Goal: Task Accomplishment & Management: Manage account settings

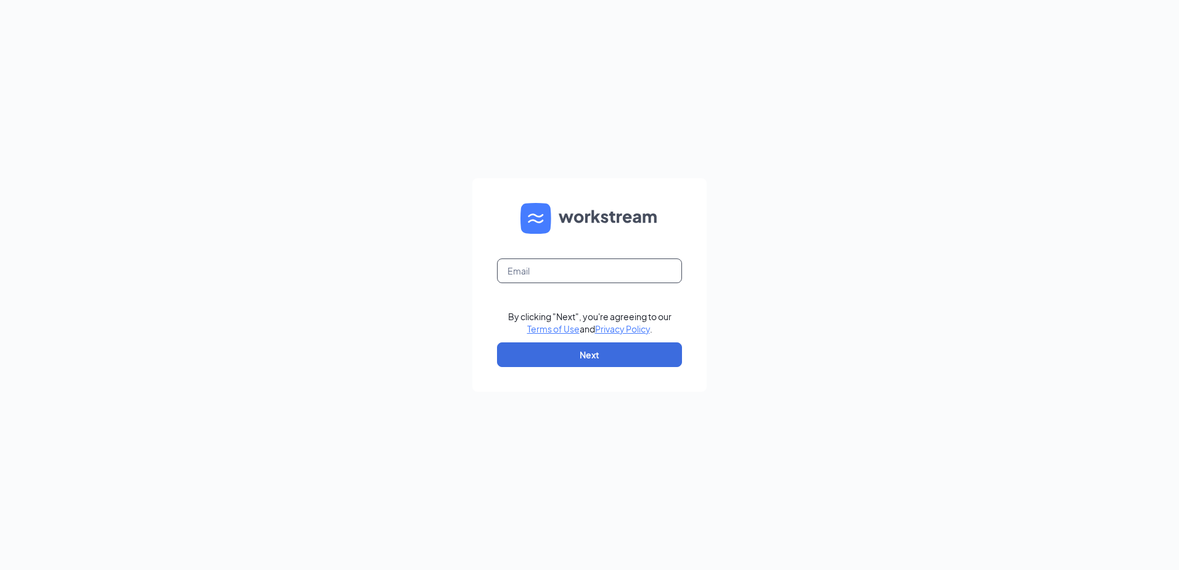
click at [551, 279] on input "text" at bounding box center [589, 270] width 185 height 25
type input "[EMAIL_ADDRESS][DOMAIN_NAME]"
click at [567, 360] on button "Next" at bounding box center [589, 354] width 185 height 25
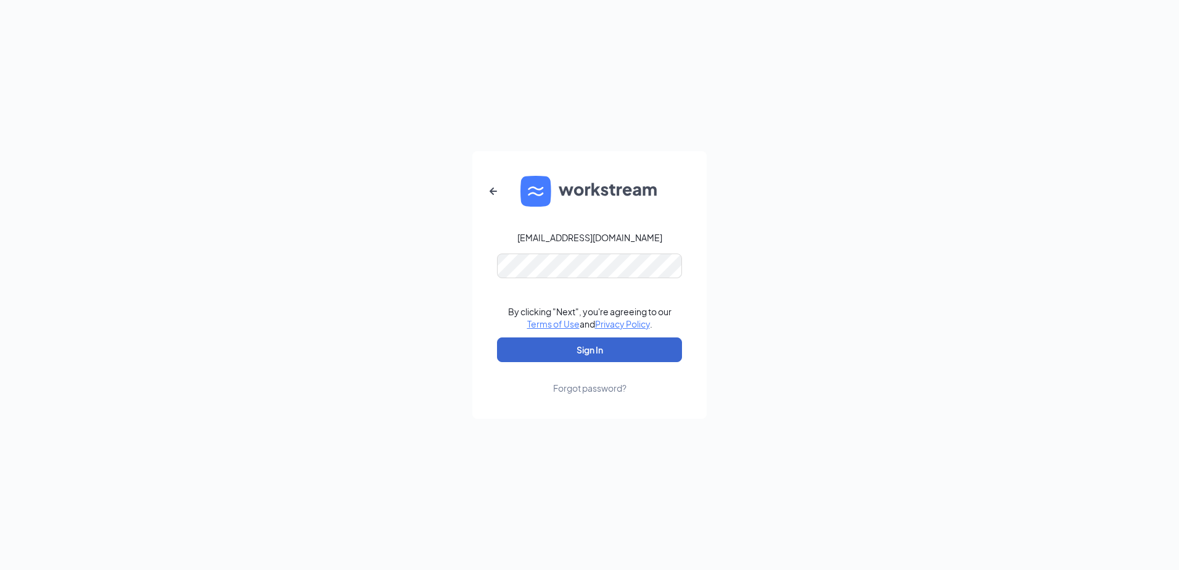
click at [557, 353] on button "Sign In" at bounding box center [589, 349] width 185 height 25
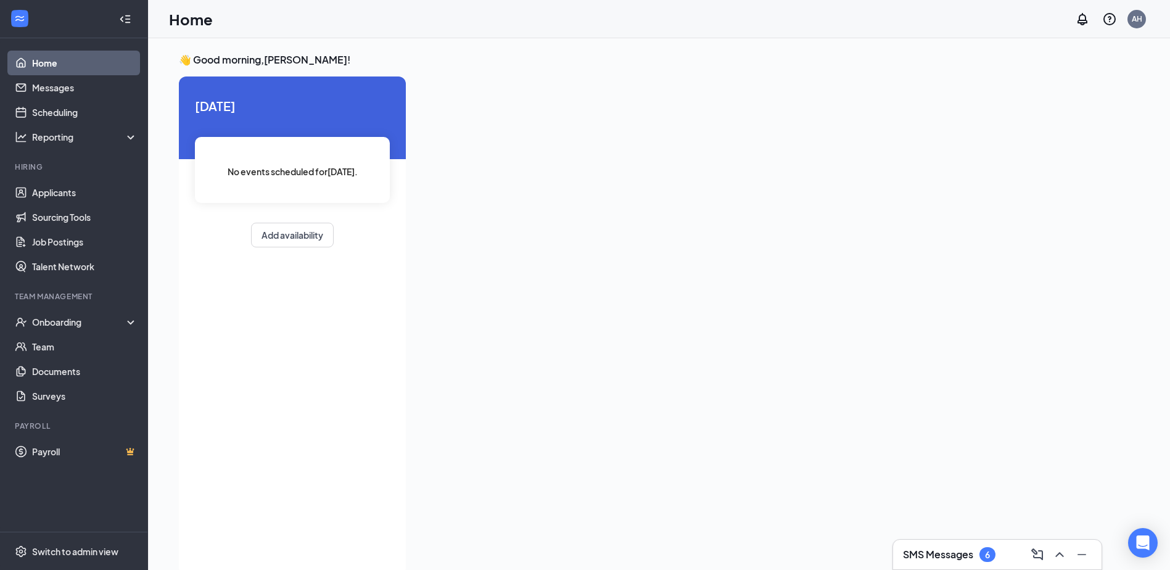
click at [957, 557] on h3 "SMS Messages" at bounding box center [938, 555] width 70 height 14
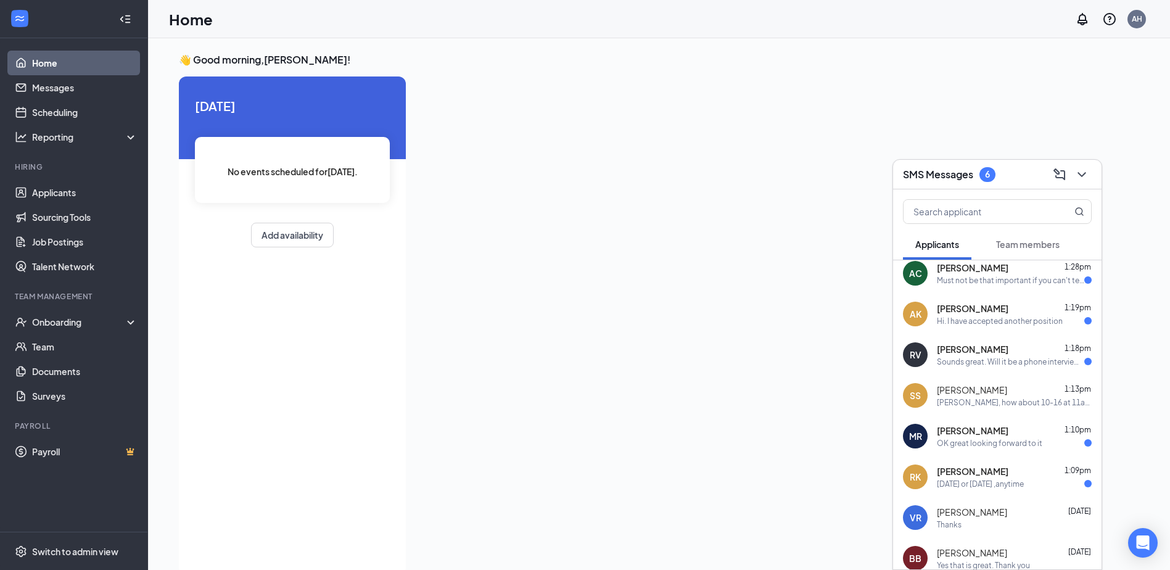
scroll to position [62, 0]
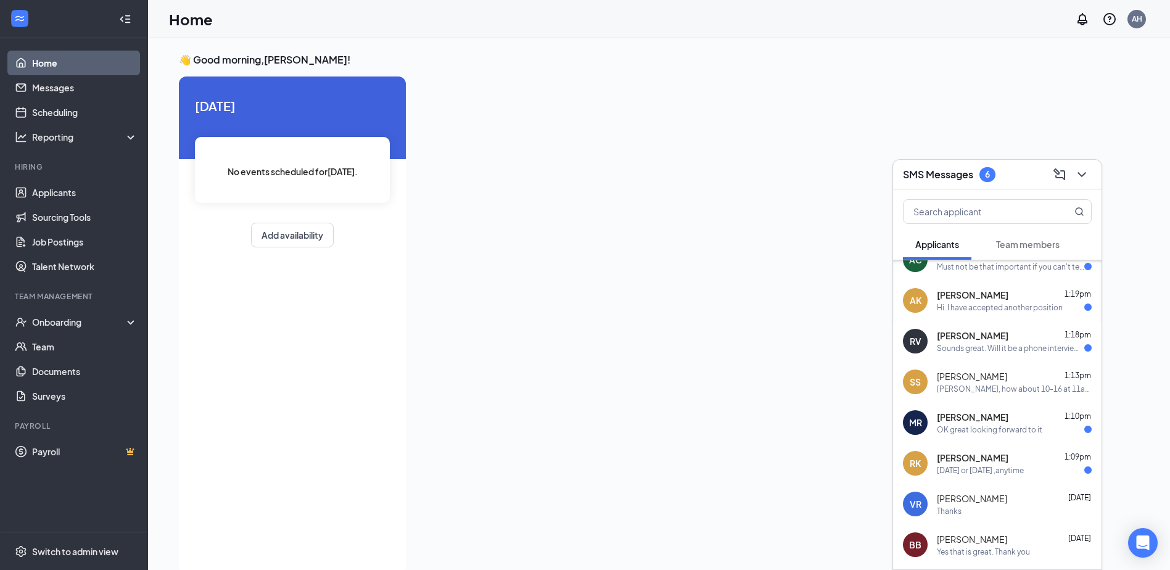
click at [975, 465] on div "[DATE] or [DATE] ,anytime" at bounding box center [980, 470] width 87 height 10
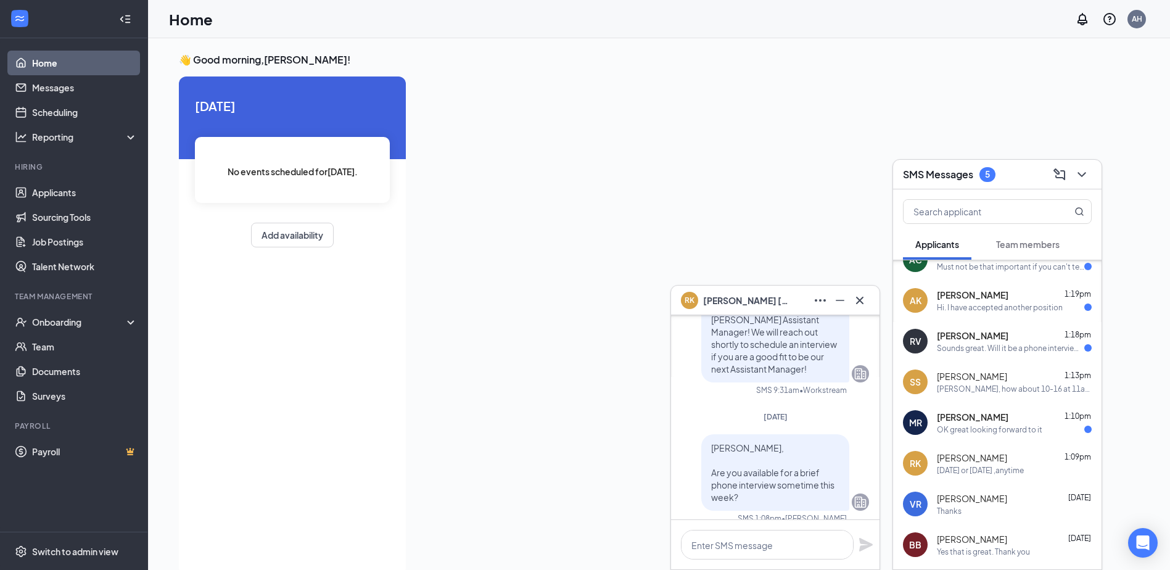
scroll to position [0, 0]
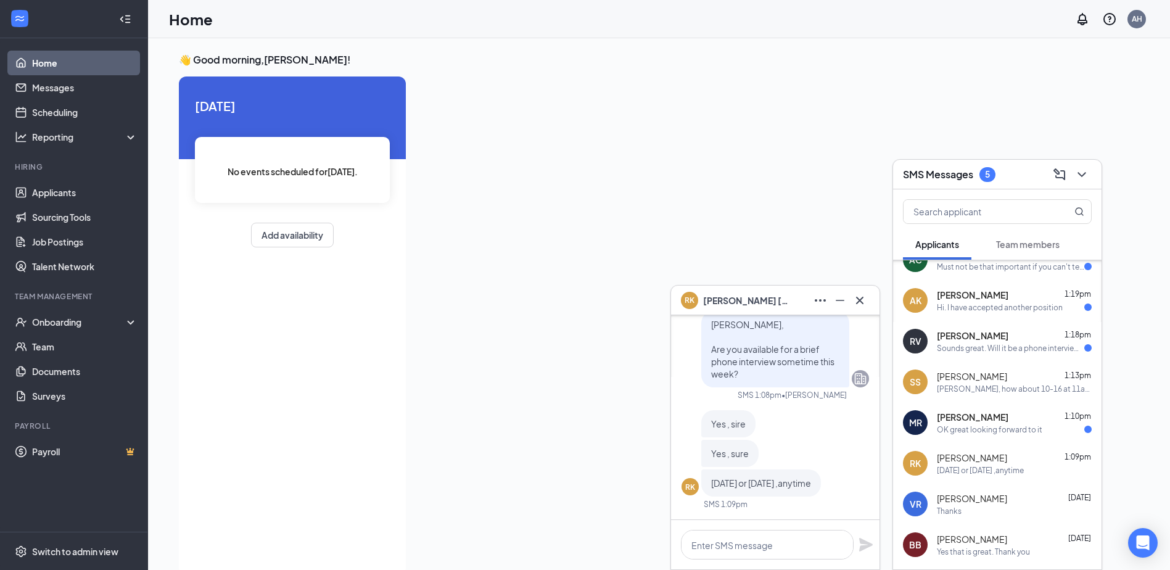
click at [971, 422] on span "[PERSON_NAME]" at bounding box center [973, 417] width 72 height 12
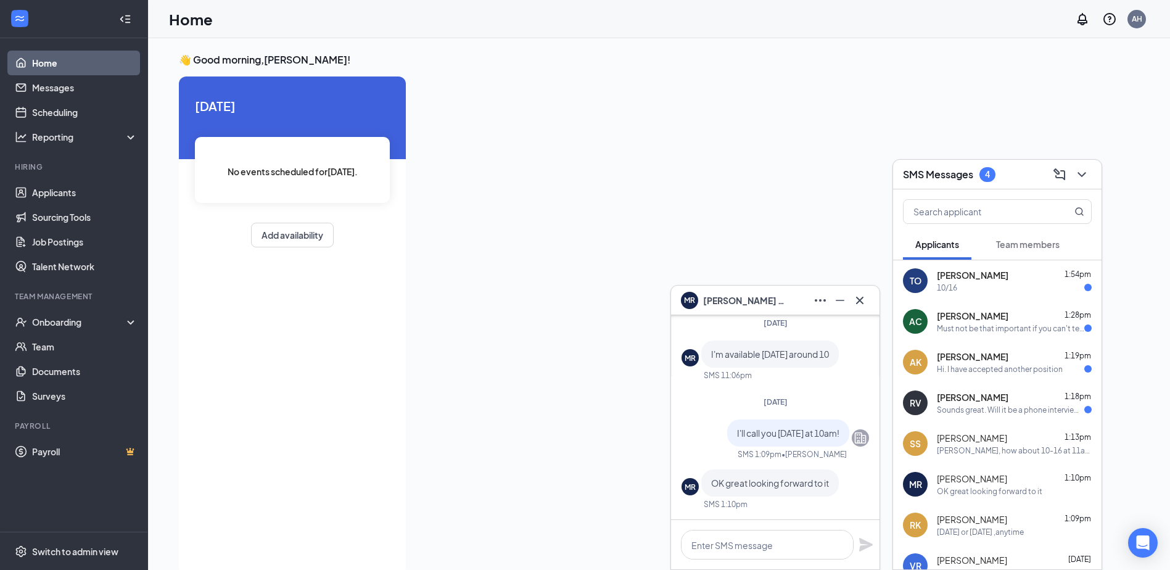
click at [967, 410] on div "Sounds great. Will it be a phone interview or would you like me to be at the st…" at bounding box center [1010, 410] width 147 height 10
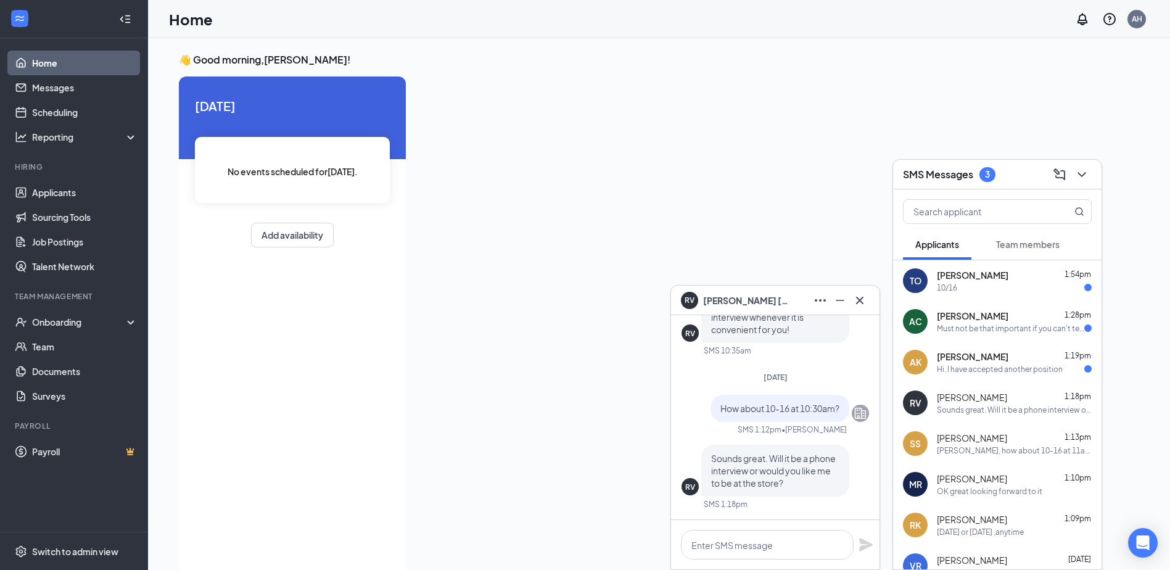
click at [974, 371] on div "Hi. I have accepted another position" at bounding box center [1000, 369] width 126 height 10
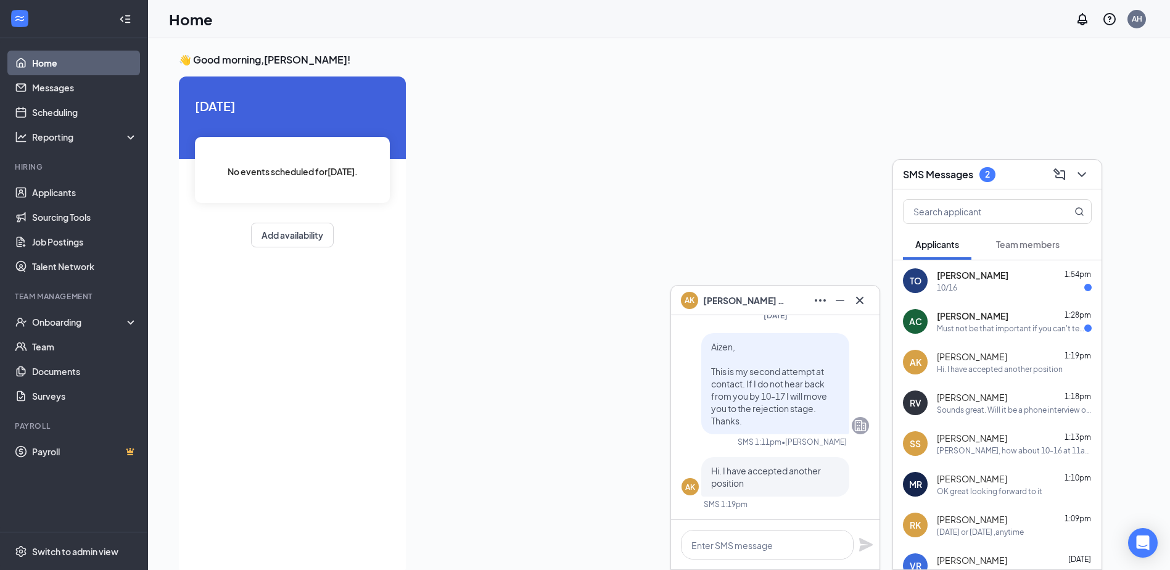
click at [982, 331] on div "Must not be that important if you can't tell me who you are." at bounding box center [1010, 328] width 147 height 10
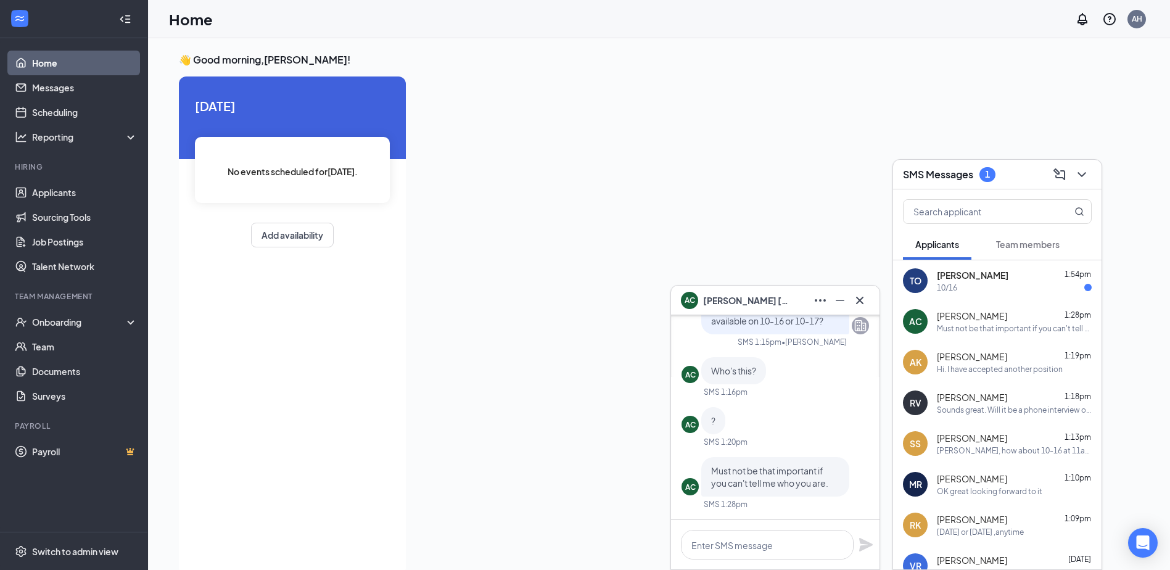
click at [984, 287] on div "10/16" at bounding box center [1014, 287] width 155 height 10
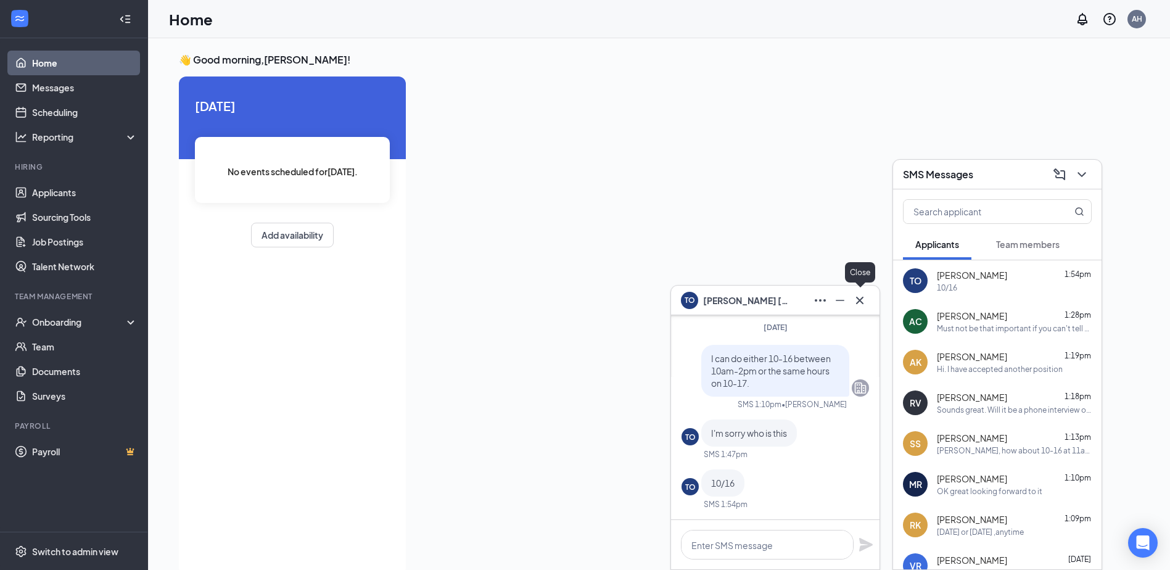
click at [865, 301] on icon "Cross" at bounding box center [859, 300] width 15 height 15
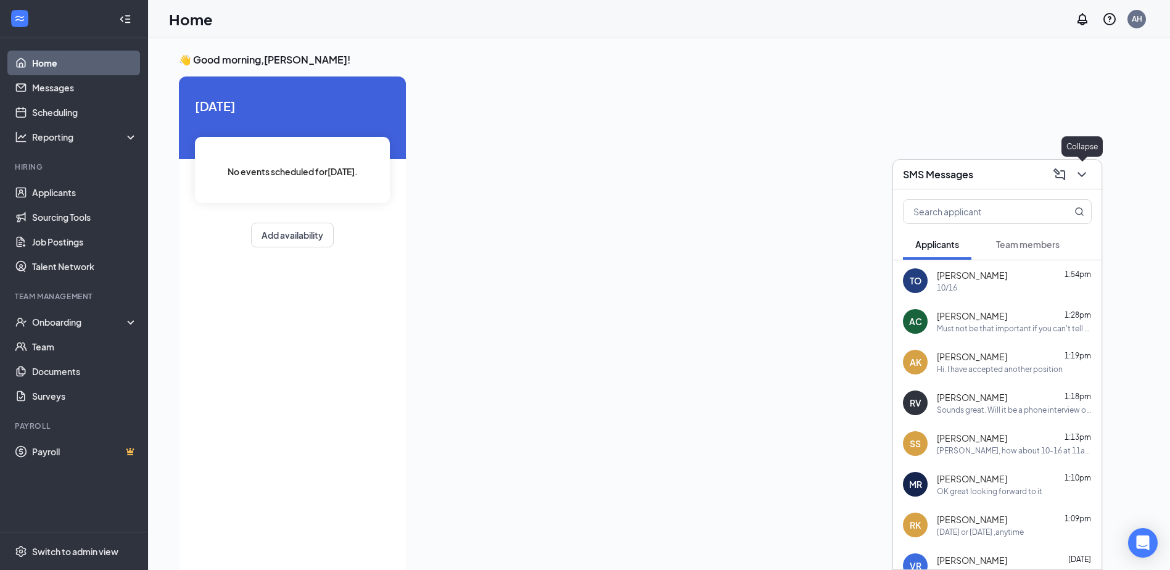
click at [1085, 172] on icon "ChevronDown" at bounding box center [1081, 174] width 8 height 5
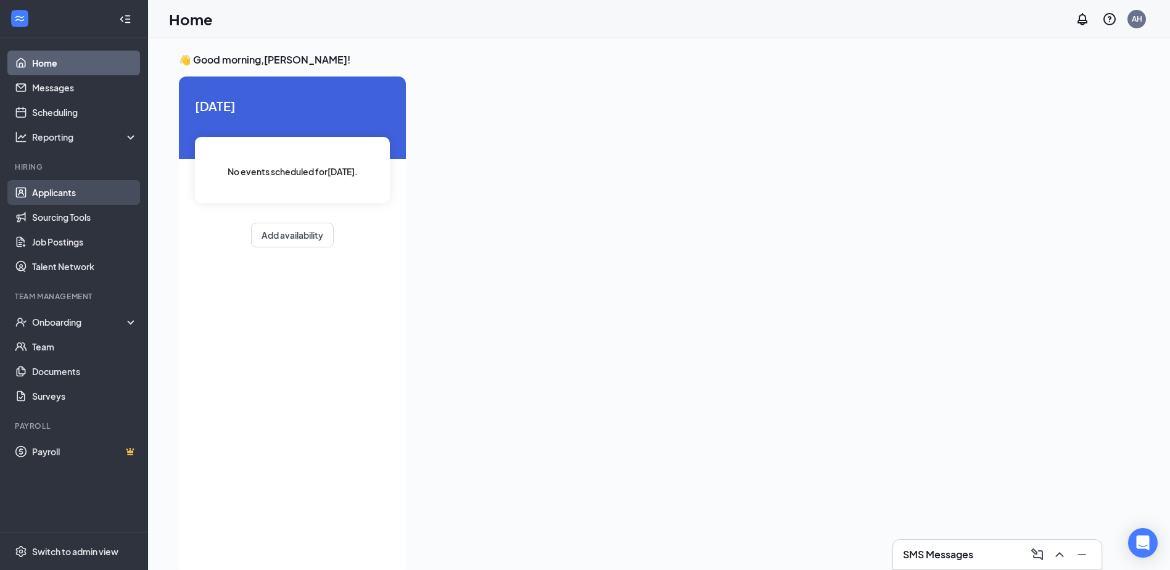
click at [70, 192] on link "Applicants" at bounding box center [84, 192] width 105 height 25
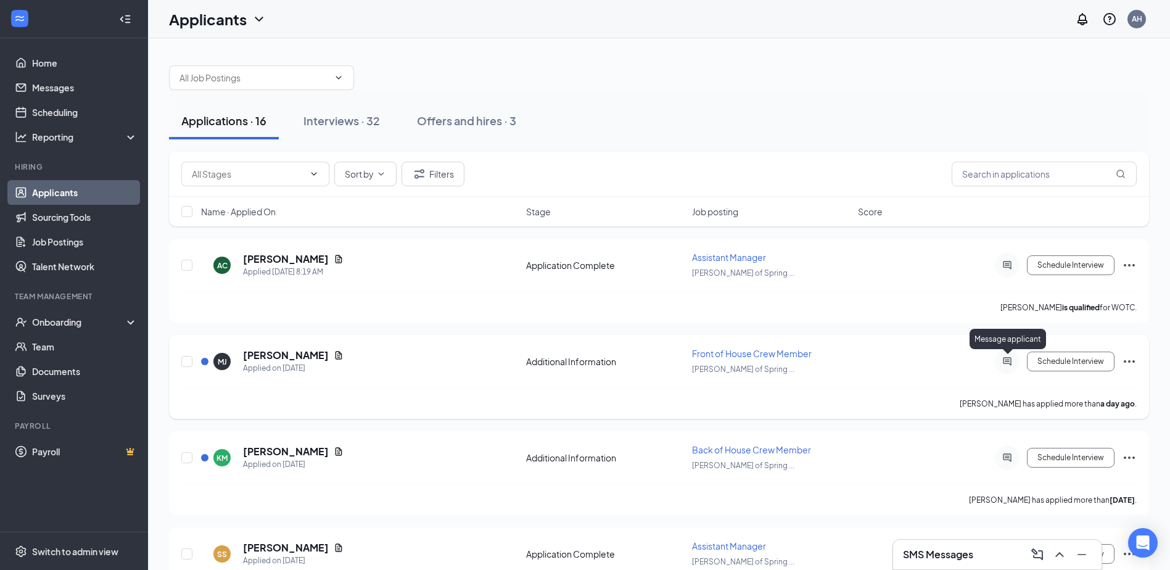
click at [1012, 360] on icon "ActiveChat" at bounding box center [1007, 361] width 15 height 10
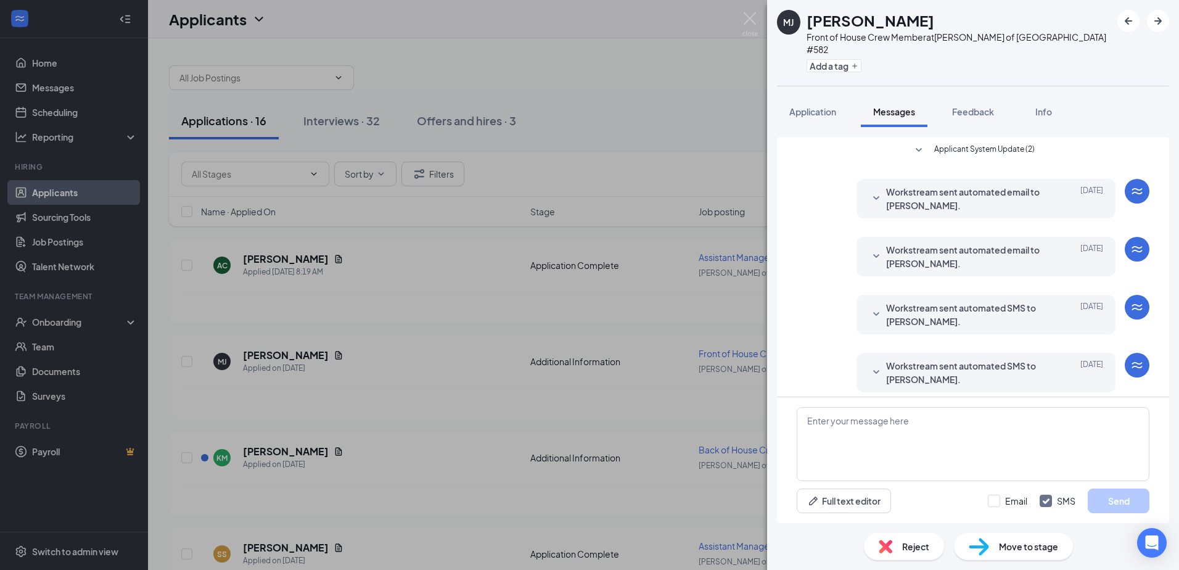
click at [911, 359] on span "Workstream sent automated SMS to [PERSON_NAME]." at bounding box center [967, 372] width 162 height 27
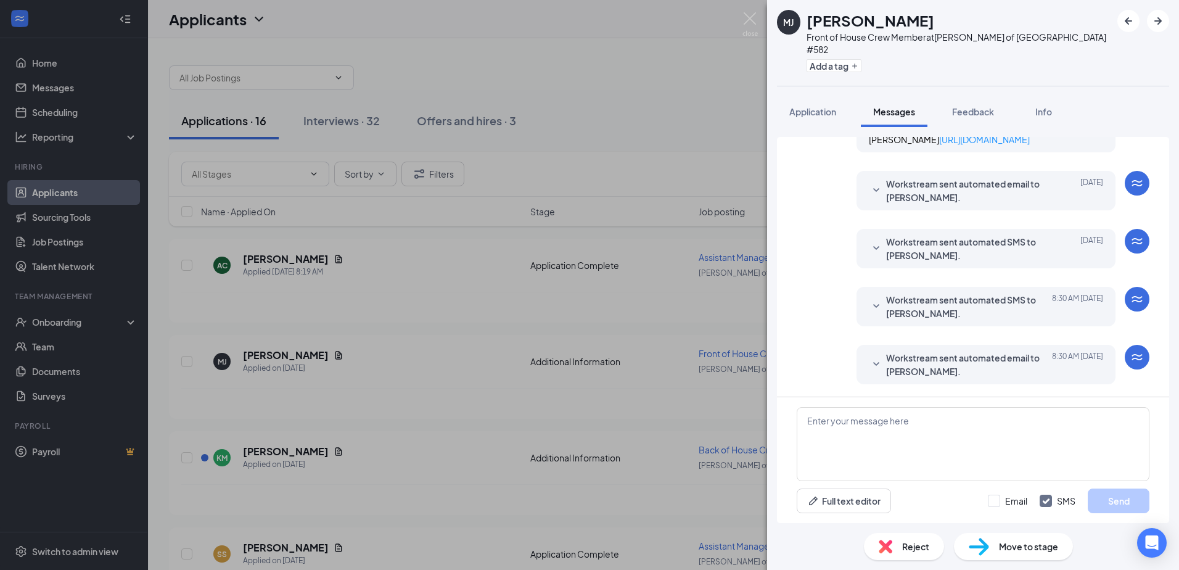
scroll to position [316, 0]
click at [914, 363] on span "Workstream sent automated email to [PERSON_NAME]." at bounding box center [967, 364] width 162 height 27
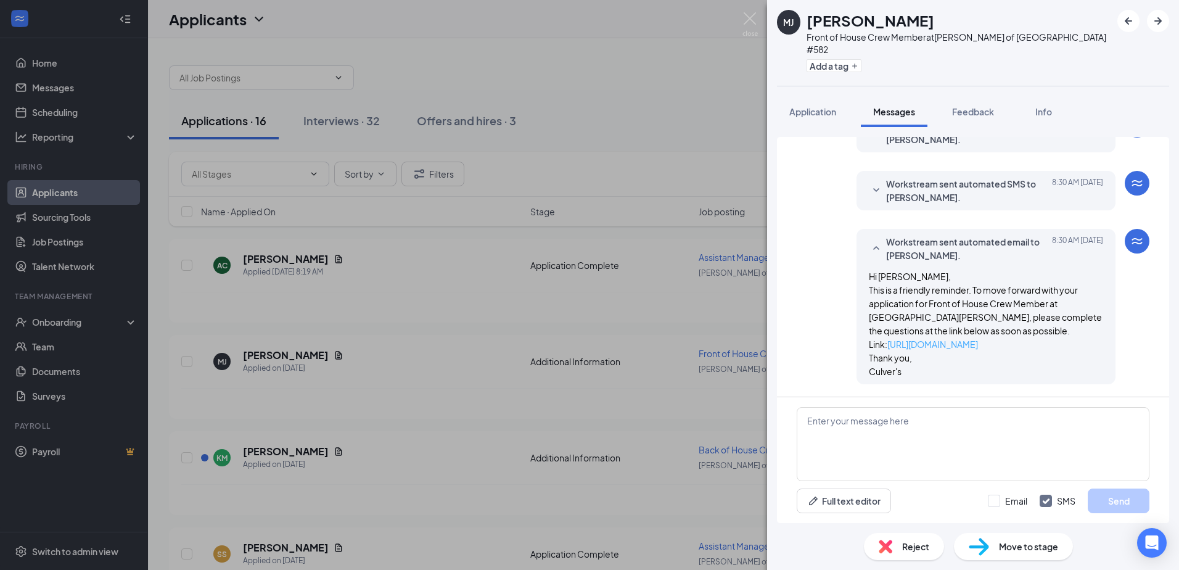
scroll to position [432, 0]
click at [913, 432] on textarea at bounding box center [973, 444] width 353 height 74
type textarea "Hey [PERSON_NAME], Be sure to schedule your interview."
click at [1120, 499] on button "Send" at bounding box center [1119, 500] width 62 height 25
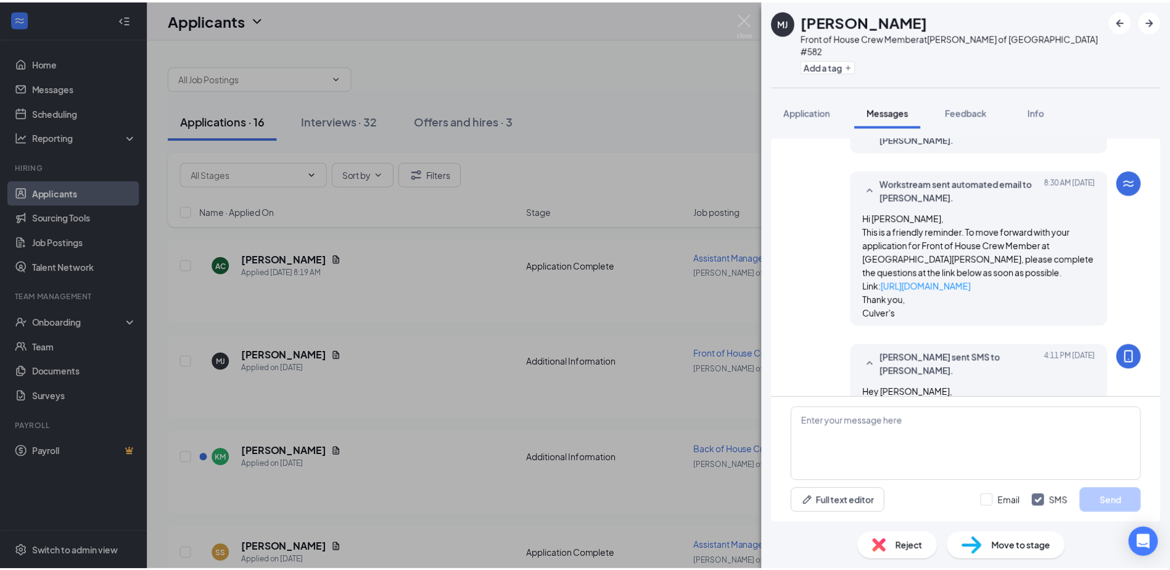
scroll to position [525, 0]
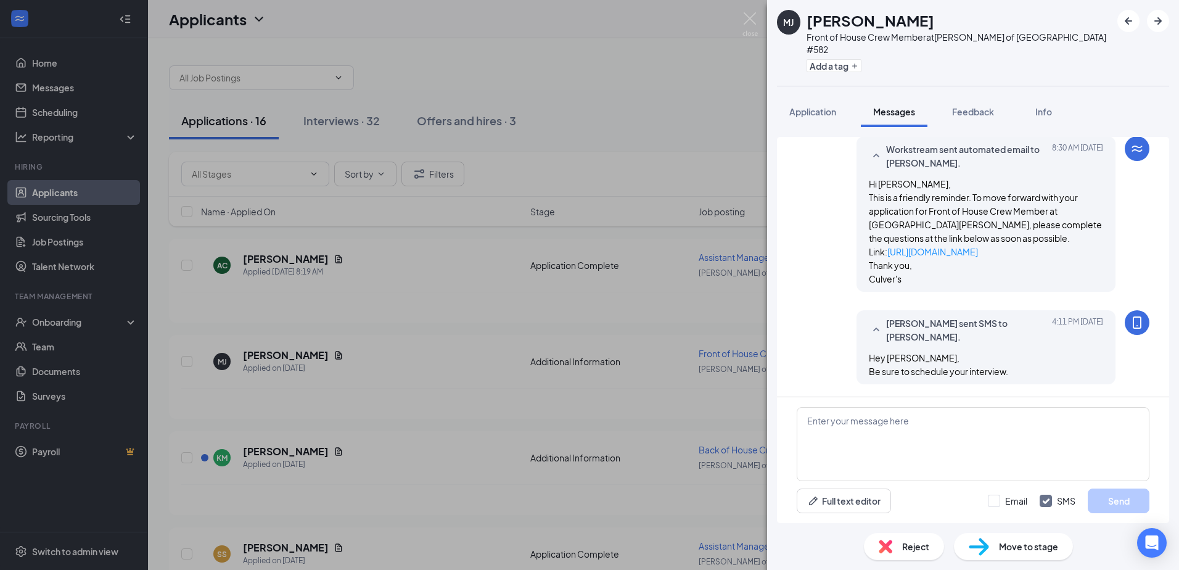
click at [683, 358] on div "[PERSON_NAME] [PERSON_NAME] Front of House Crew Member at [GEOGRAPHIC_DATA][PER…" at bounding box center [589, 285] width 1179 height 570
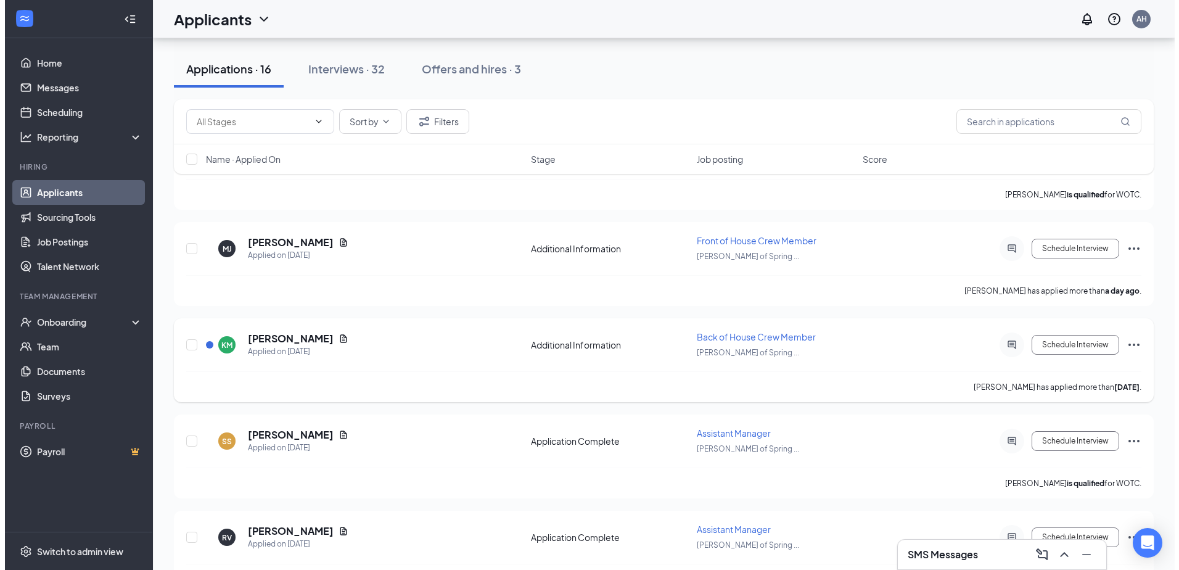
scroll to position [123, 0]
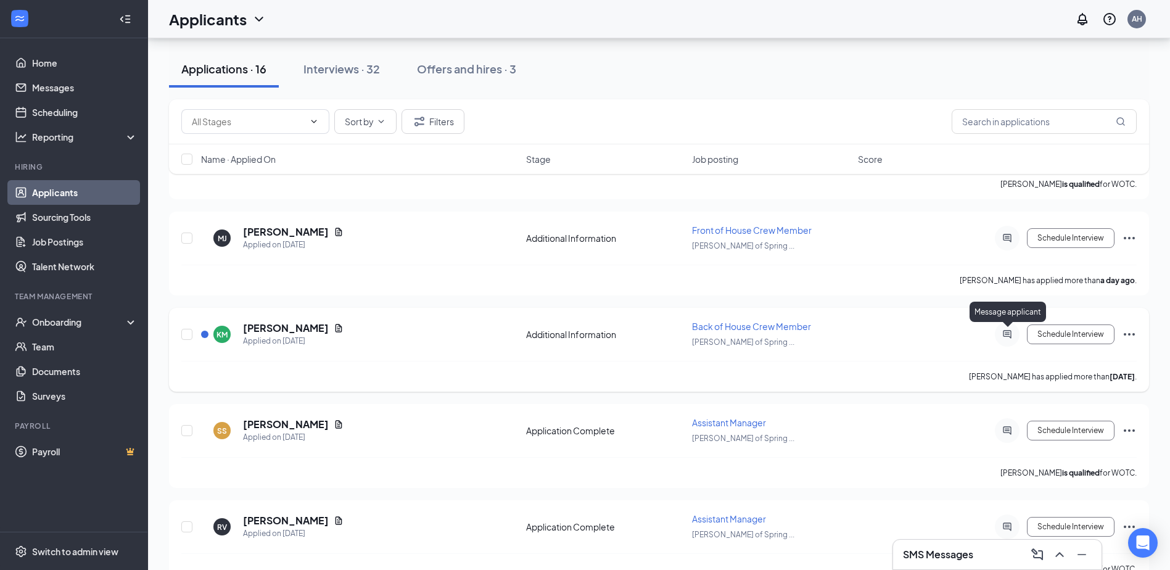
click at [1008, 337] on icon "ActiveChat" at bounding box center [1007, 334] width 8 height 8
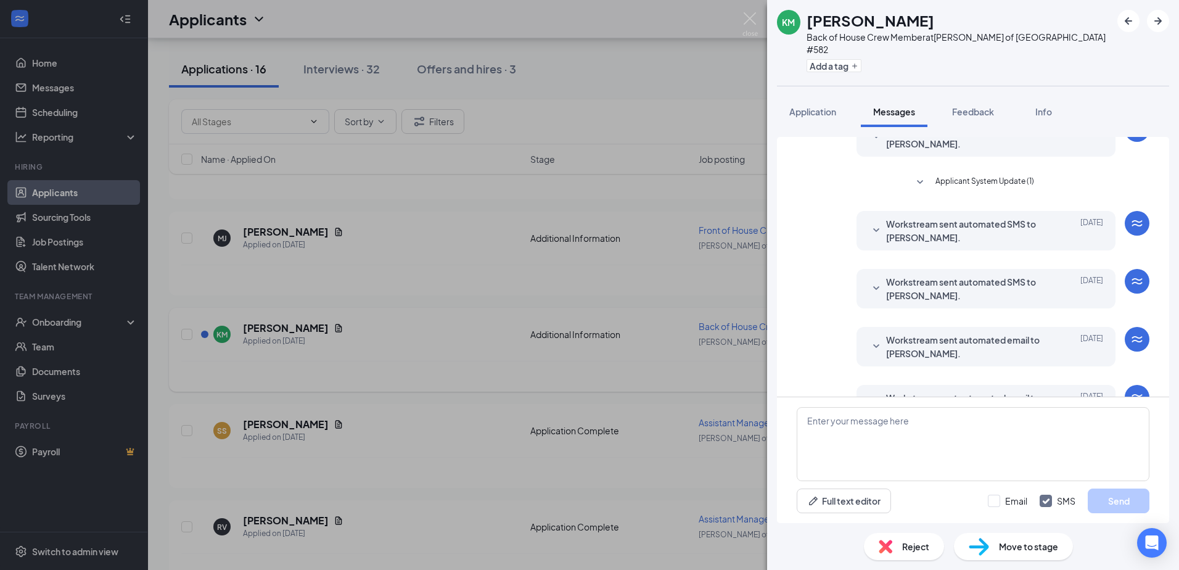
scroll to position [147, 0]
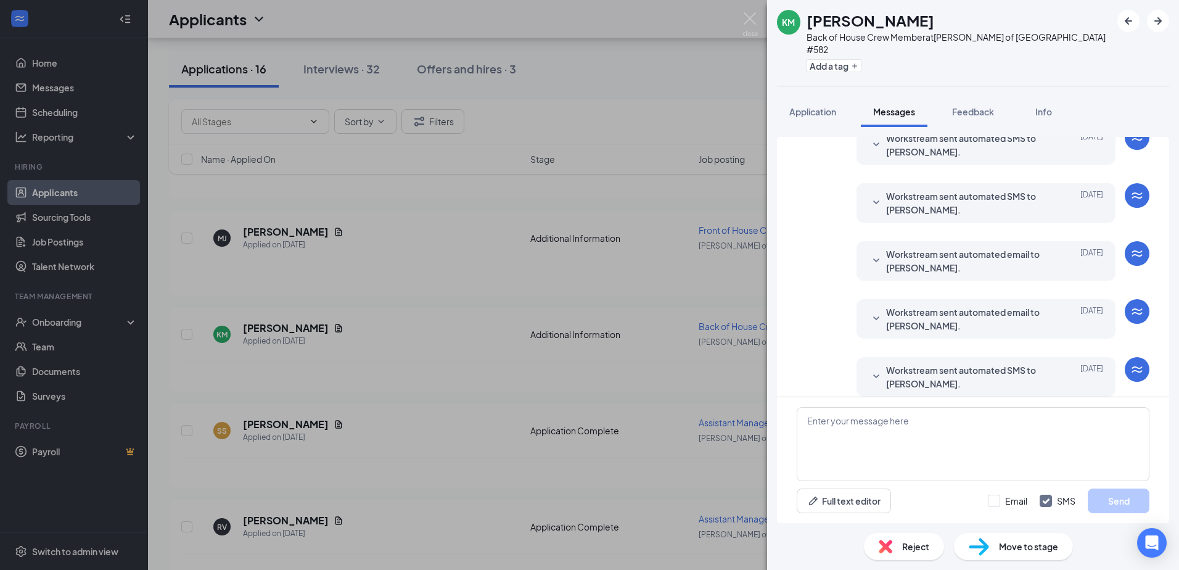
click at [935, 357] on div "Workstream sent automated SMS to [PERSON_NAME]. [DATE] Hi [PERSON_NAME], this i…" at bounding box center [986, 376] width 259 height 39
click at [934, 363] on span "Workstream sent automated SMS to [PERSON_NAME]." at bounding box center [967, 376] width 162 height 27
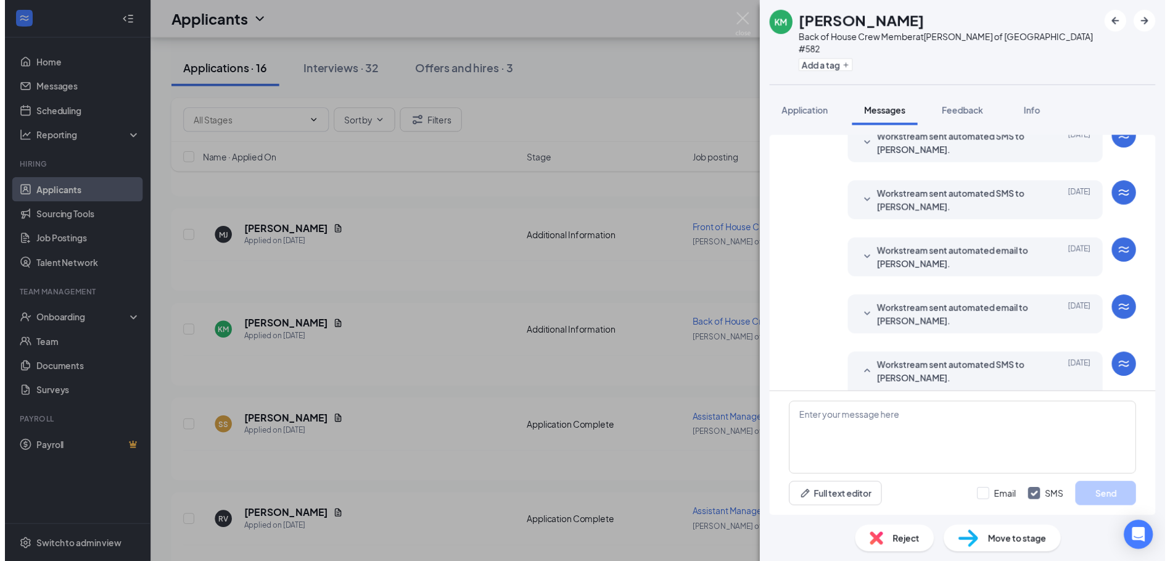
scroll to position [250, 0]
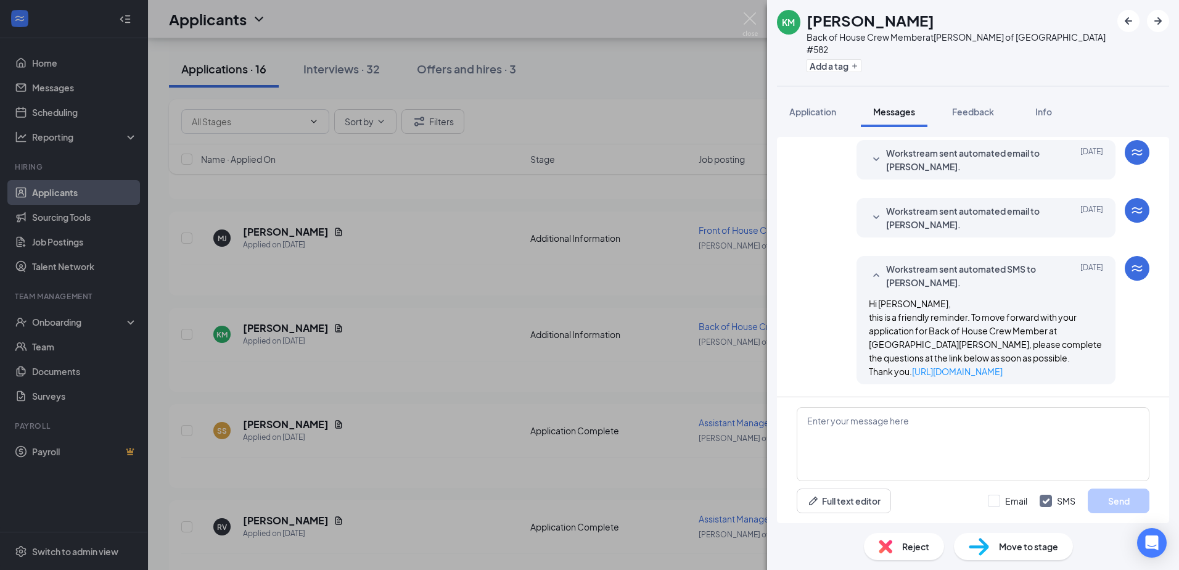
click at [720, 352] on div "KM [PERSON_NAME] Back of House Crew Member at [GEOGRAPHIC_DATA][PERSON_NAME] of…" at bounding box center [589, 285] width 1179 height 570
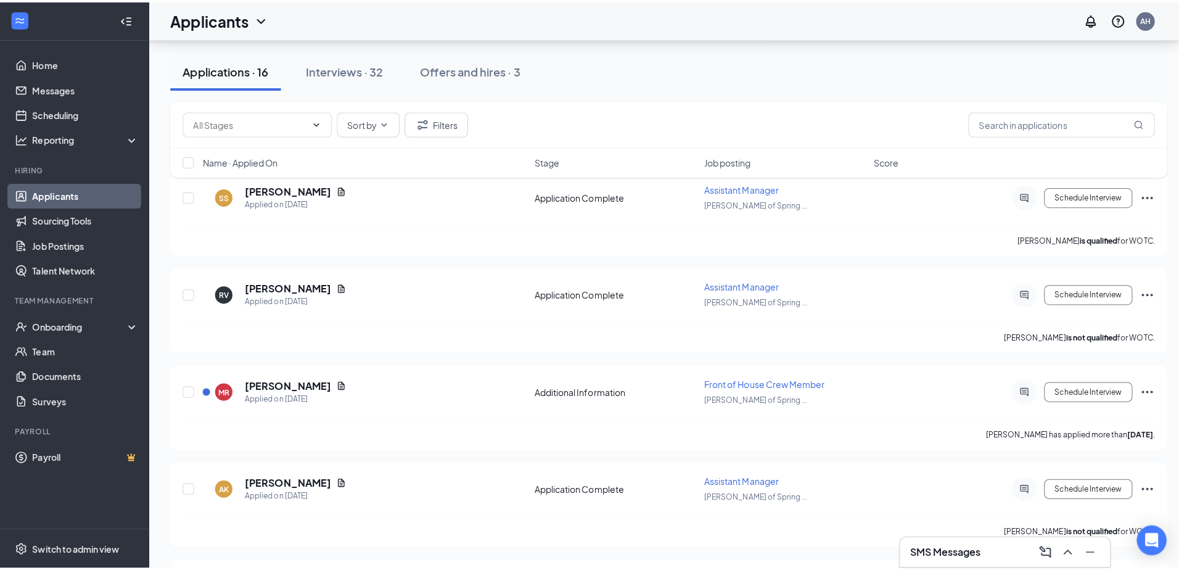
scroll to position [370, 0]
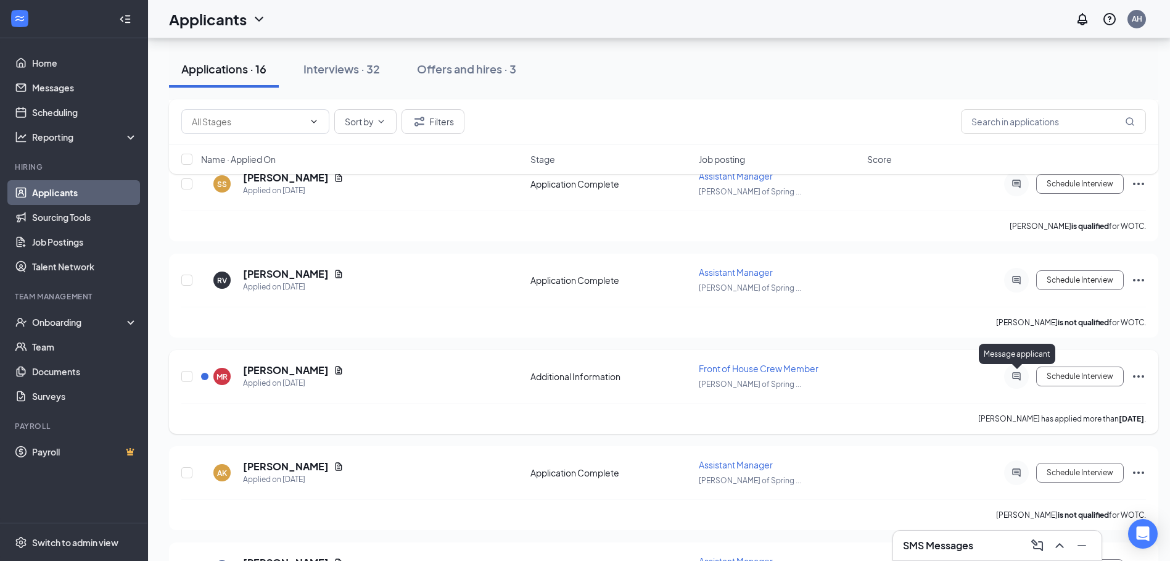
click at [1019, 380] on icon "ActiveChat" at bounding box center [1016, 376] width 15 height 10
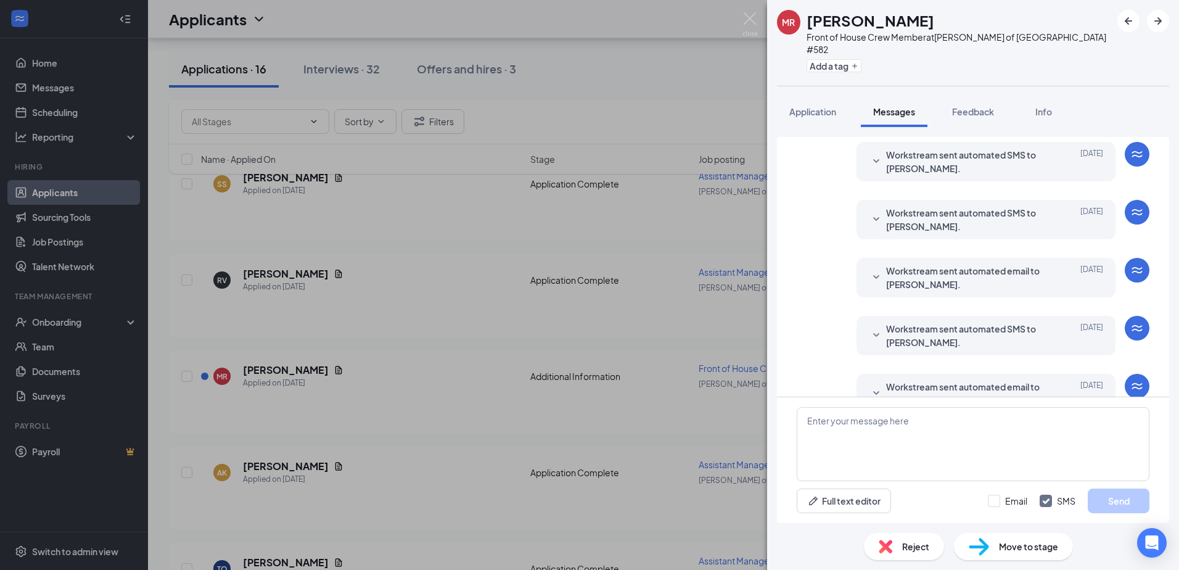
scroll to position [263, 0]
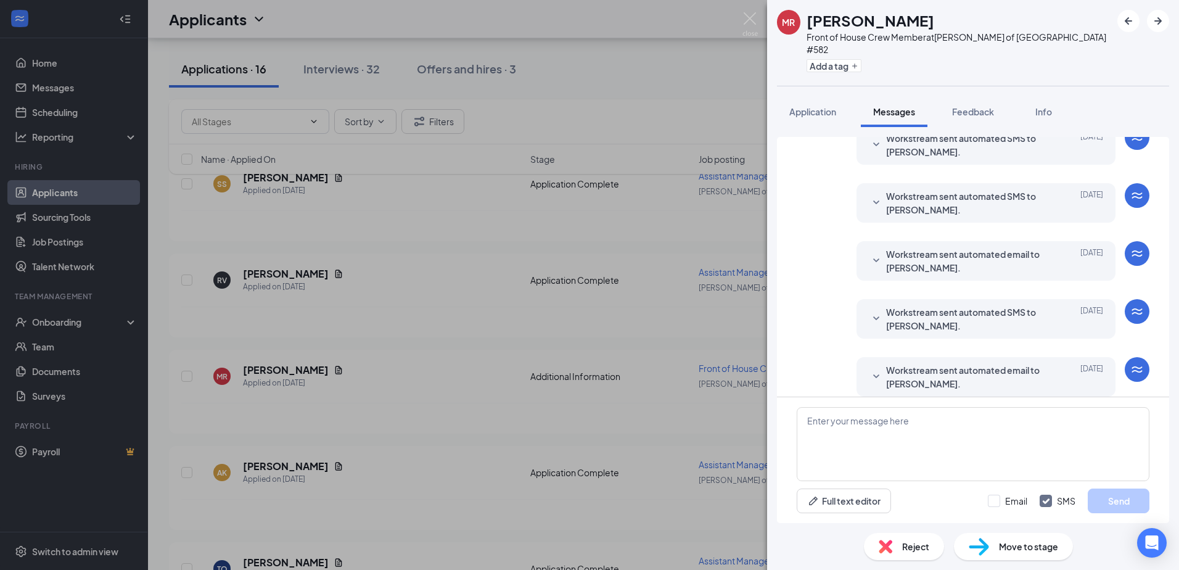
click at [952, 363] on span "Workstream sent automated email to [PERSON_NAME]." at bounding box center [967, 376] width 162 height 27
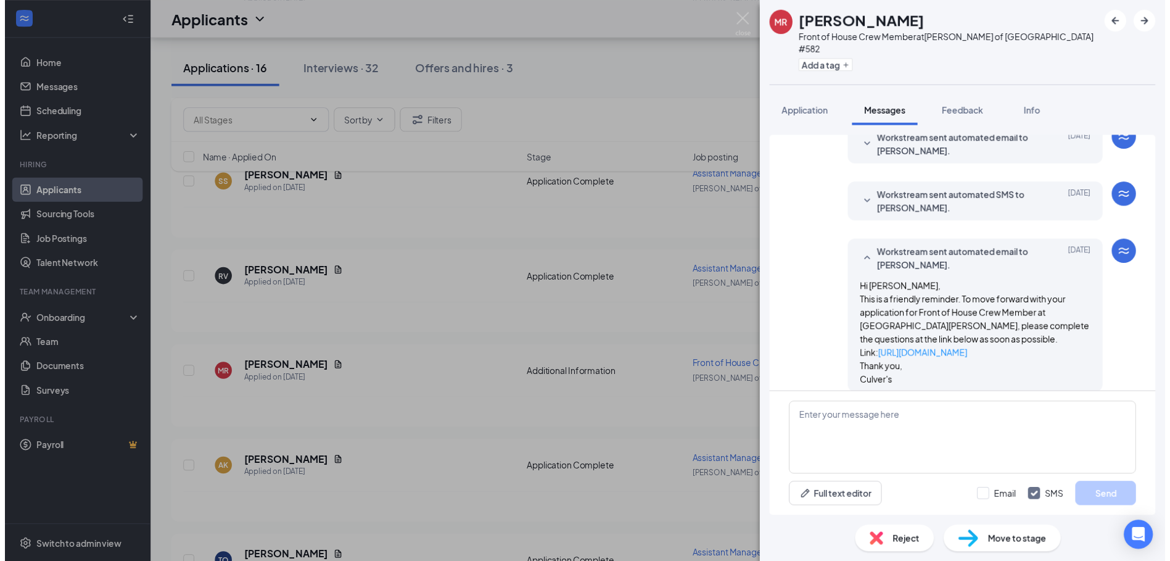
scroll to position [379, 0]
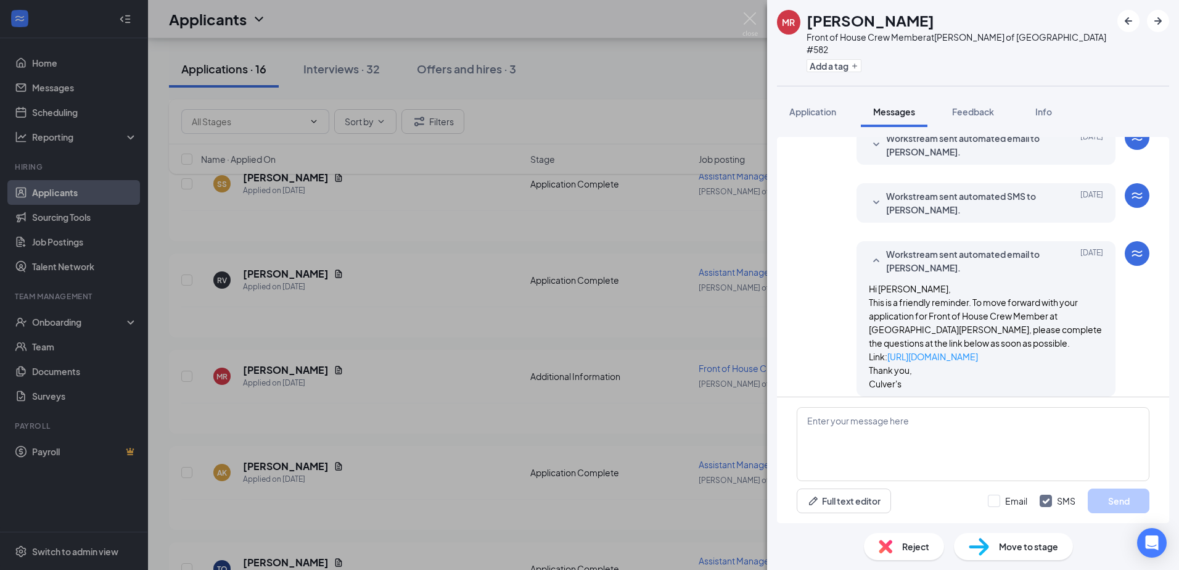
click at [650, 341] on div "[PERSON_NAME] [PERSON_NAME] Front of House Crew Member at [PERSON_NAME] of [GEO…" at bounding box center [589, 285] width 1179 height 570
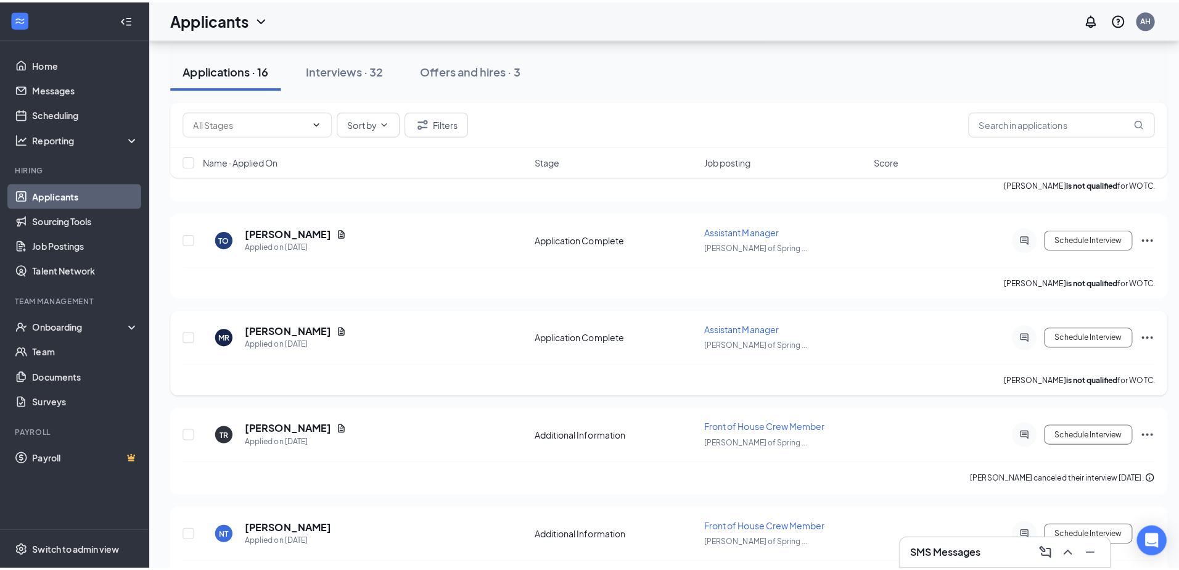
scroll to position [802, 0]
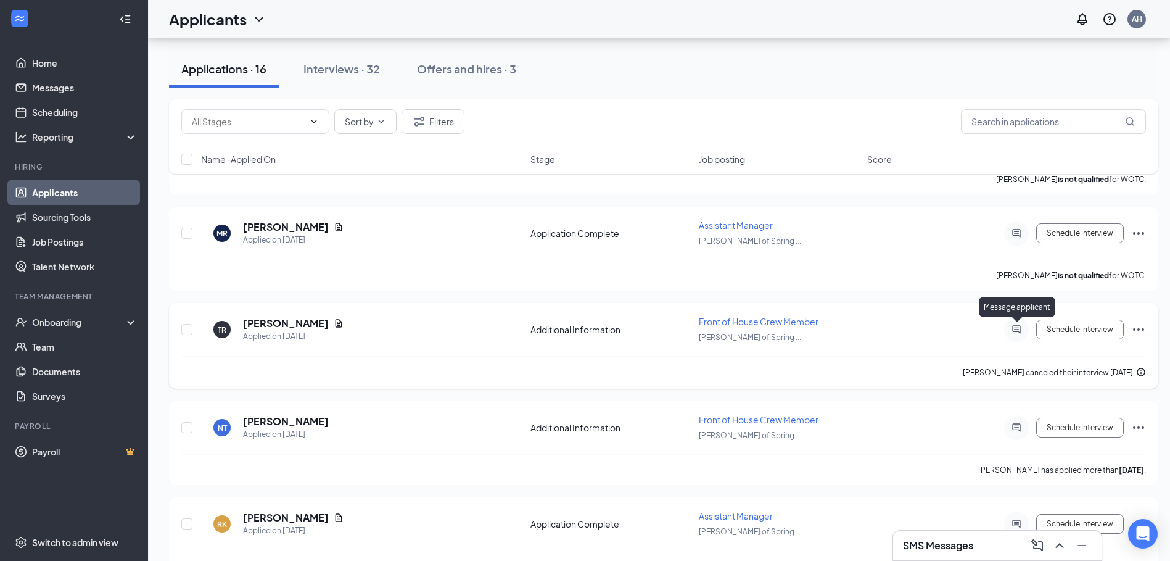
click at [1013, 329] on icon "ActiveChat" at bounding box center [1016, 329] width 15 height 10
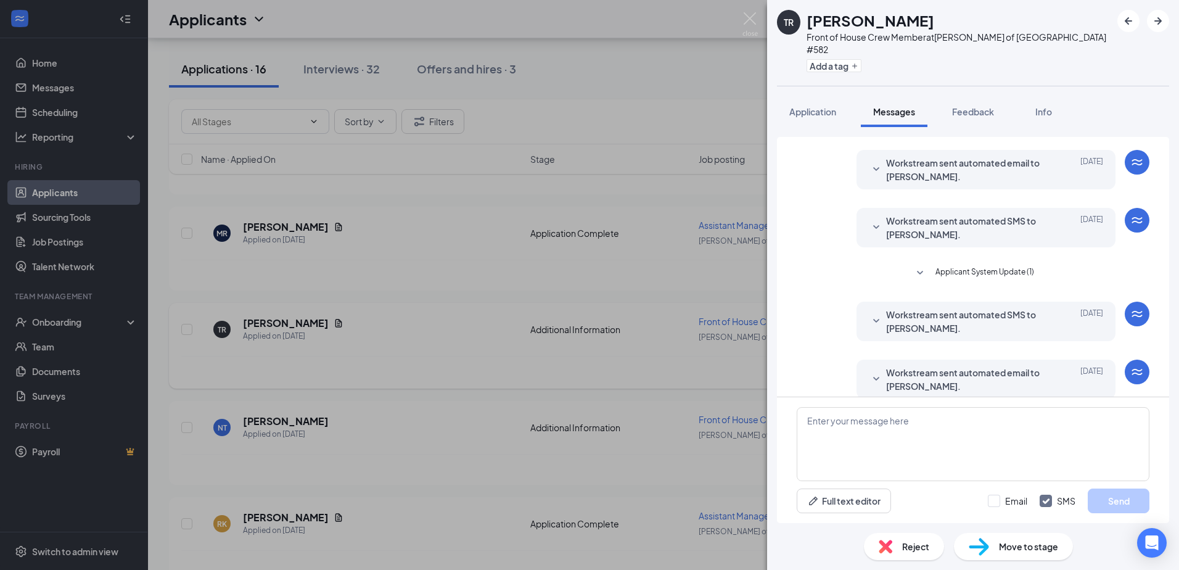
scroll to position [258, 0]
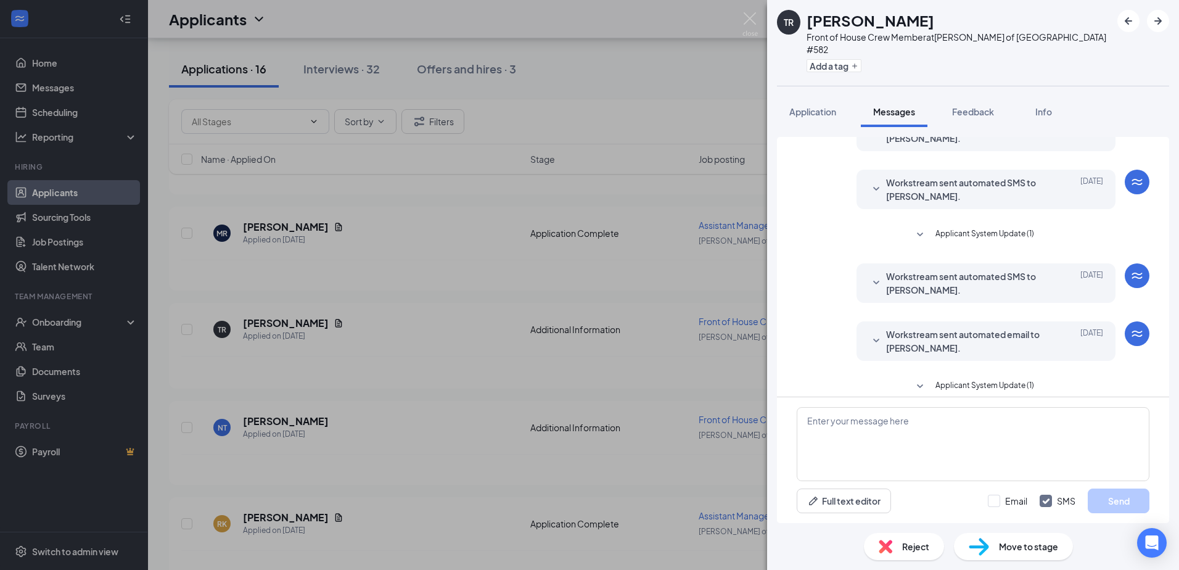
click at [938, 379] on span "Applicant System Update (1)" at bounding box center [985, 386] width 99 height 15
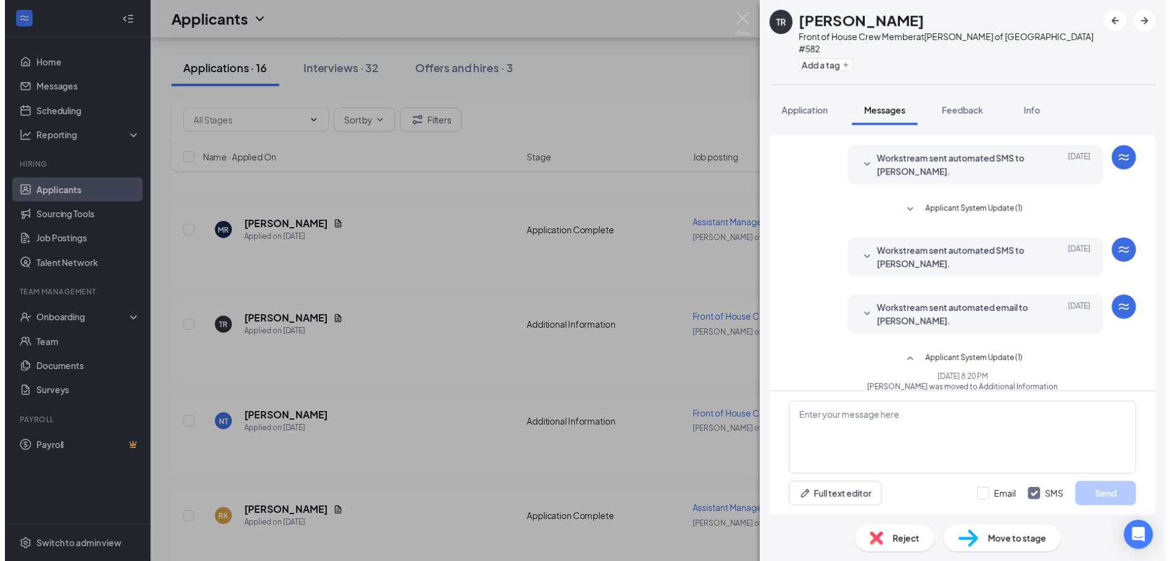
scroll to position [292, 0]
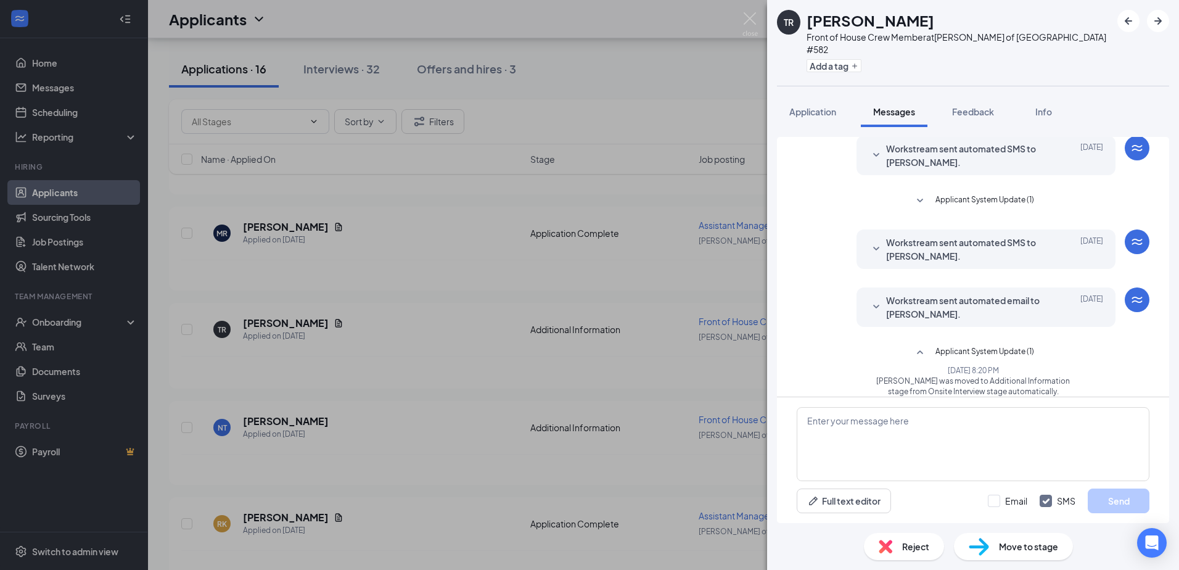
click at [737, 354] on div "TR [PERSON_NAME] Front of House Crew Member at [PERSON_NAME] of [GEOGRAPHIC_DAT…" at bounding box center [589, 285] width 1179 height 570
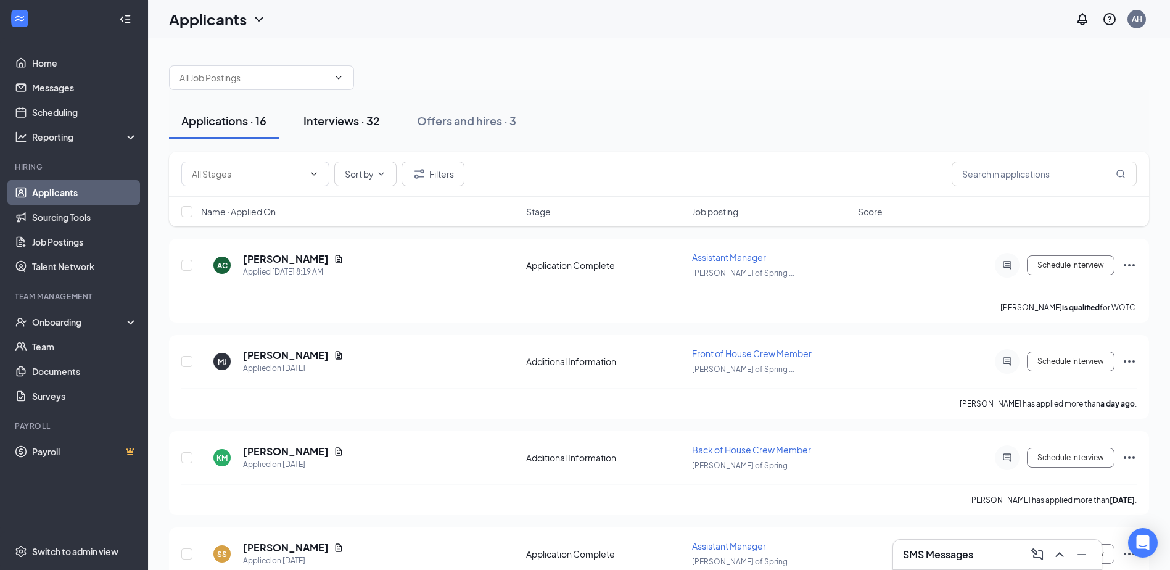
click at [346, 118] on div "Interviews · 32" at bounding box center [341, 120] width 76 height 15
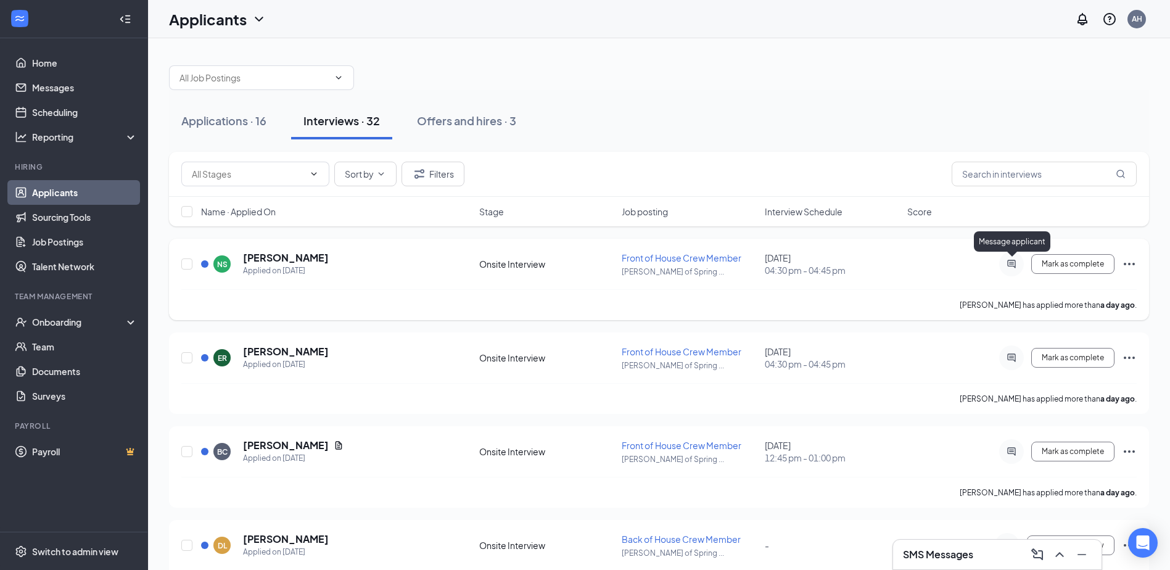
click at [1015, 265] on icon "ActiveChat" at bounding box center [1011, 264] width 15 height 10
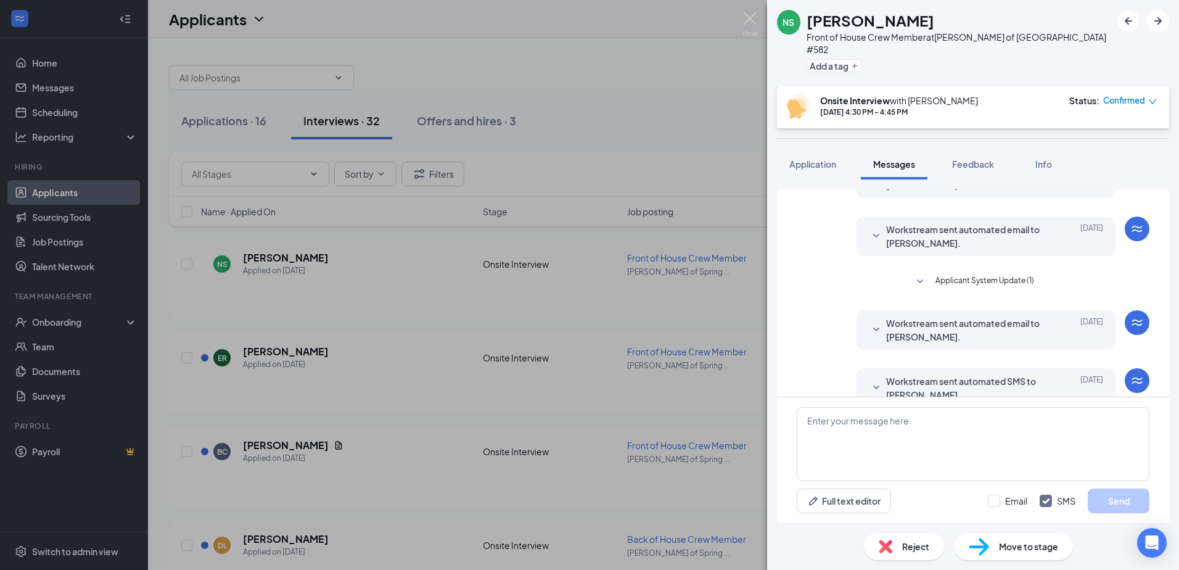
scroll to position [297, 0]
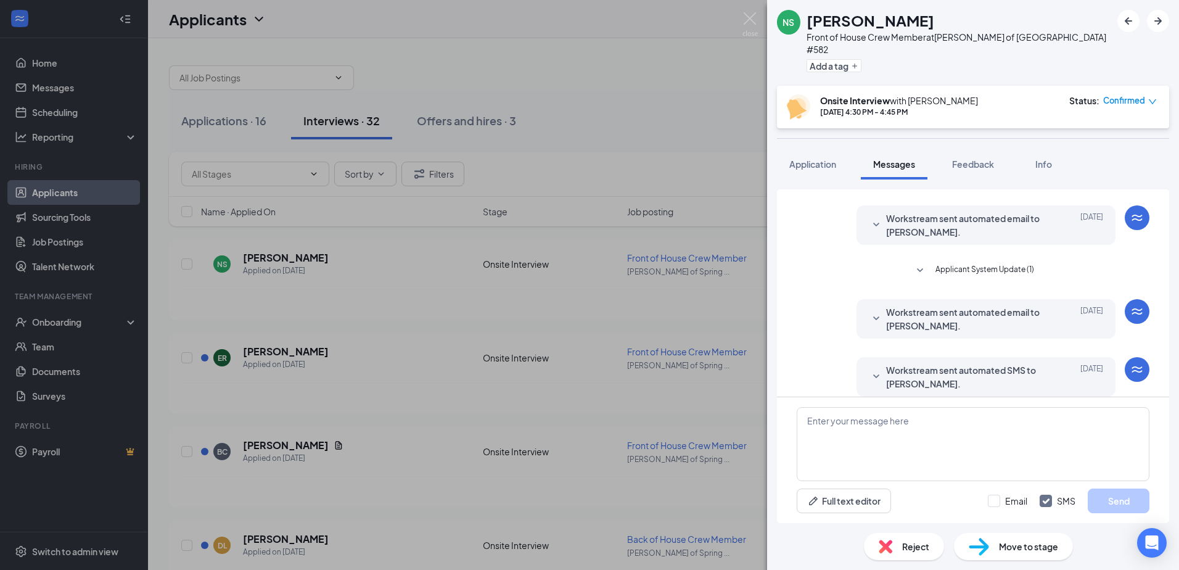
click at [904, 363] on span "Workstream sent automated SMS to [PERSON_NAME]." at bounding box center [967, 376] width 162 height 27
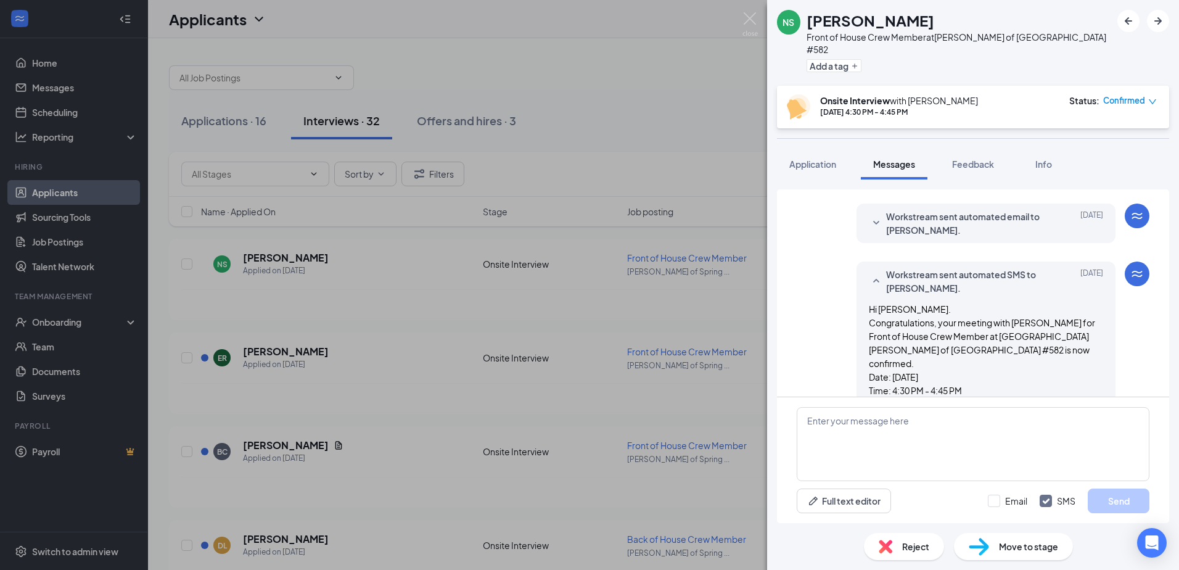
scroll to position [481, 0]
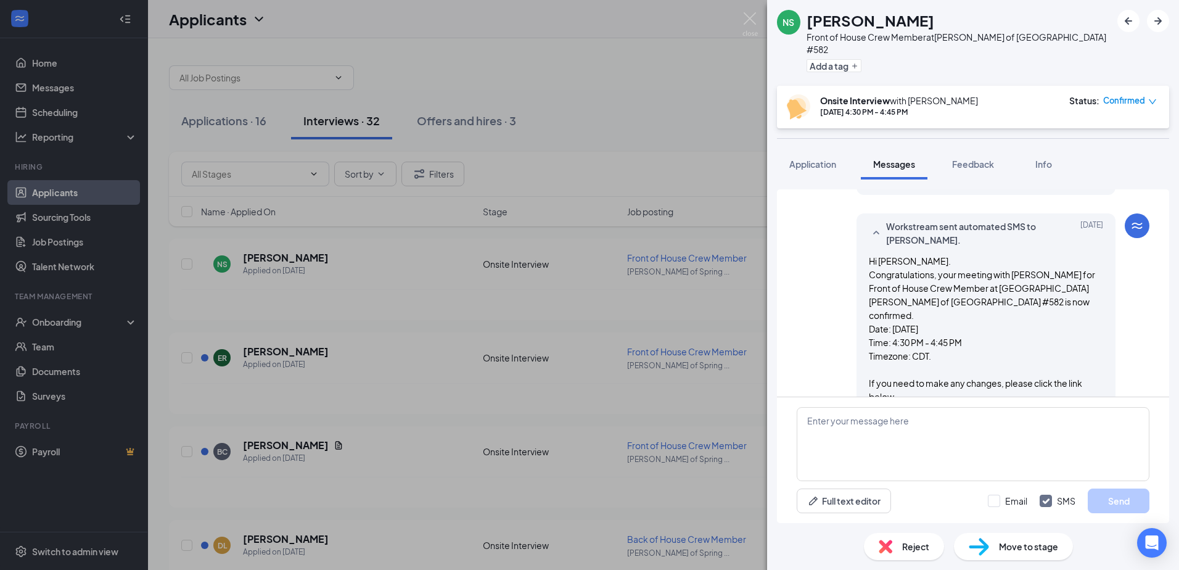
scroll to position [419, 0]
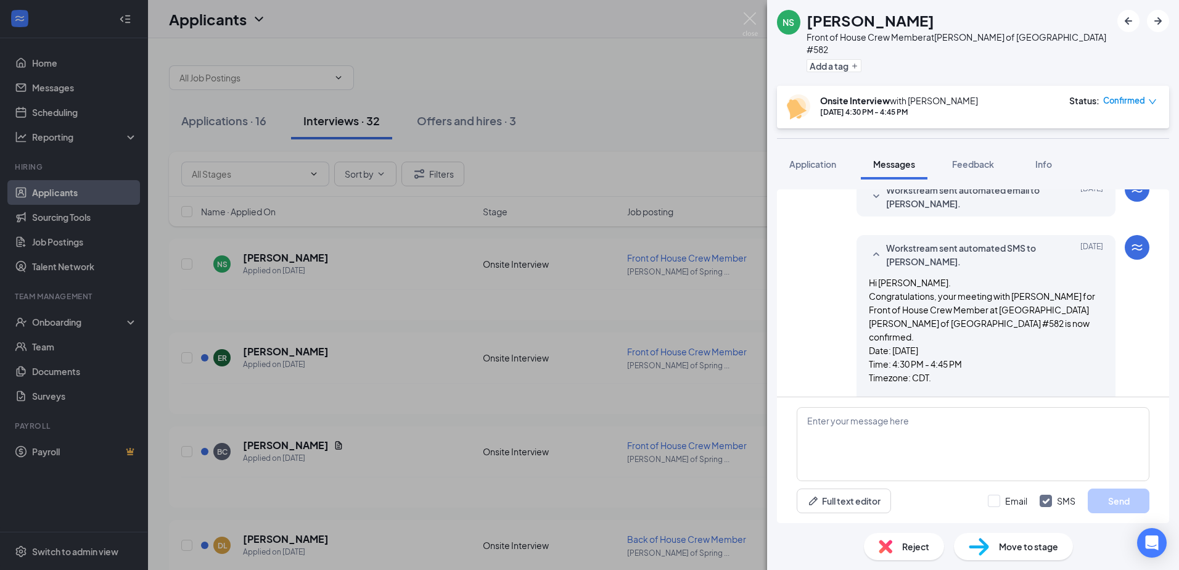
drag, startPoint x: 661, startPoint y: 313, endPoint x: 672, endPoint y: 313, distance: 11.7
click at [661, 313] on div "NS [PERSON_NAME] Front of House Crew Member at [PERSON_NAME] of [GEOGRAPHIC_DAT…" at bounding box center [589, 285] width 1179 height 570
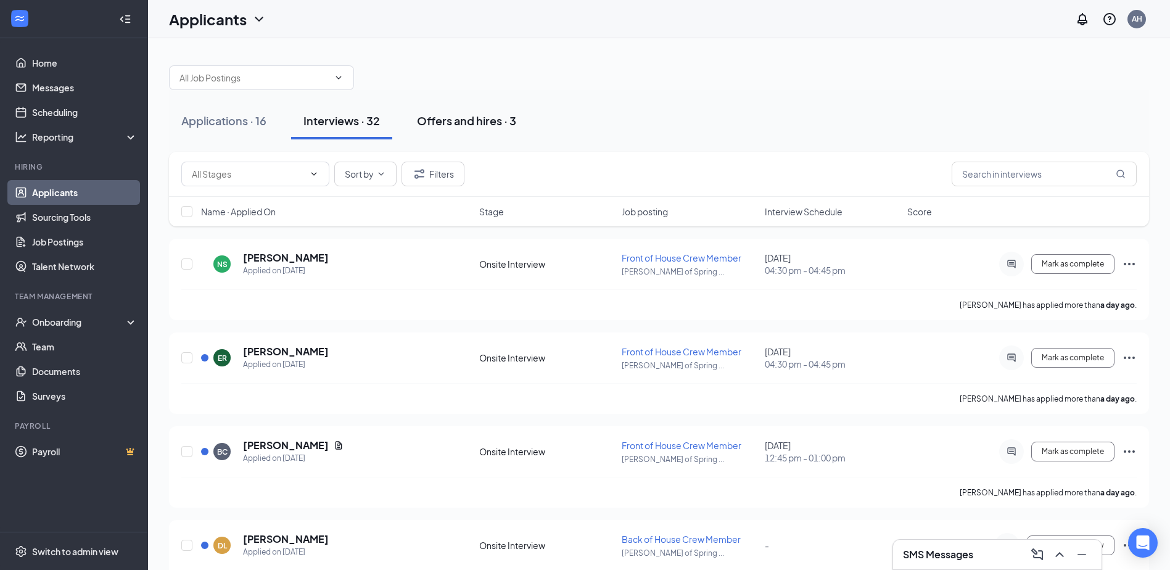
click at [460, 118] on div "Offers and hires · 3" at bounding box center [466, 120] width 99 height 15
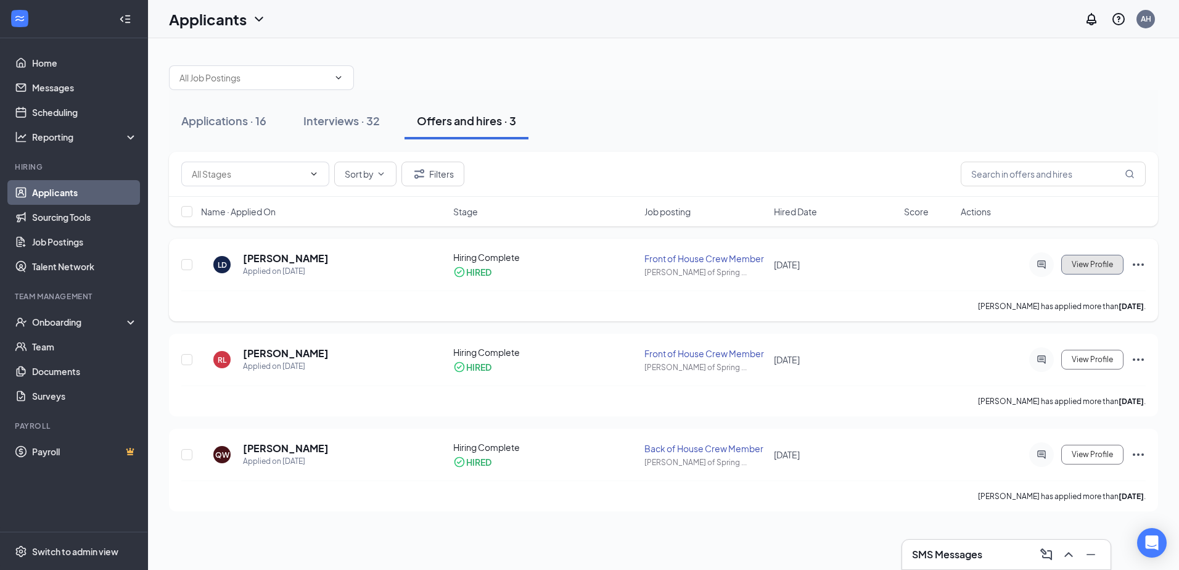
click at [1093, 265] on span "View Profile" at bounding box center [1092, 264] width 41 height 9
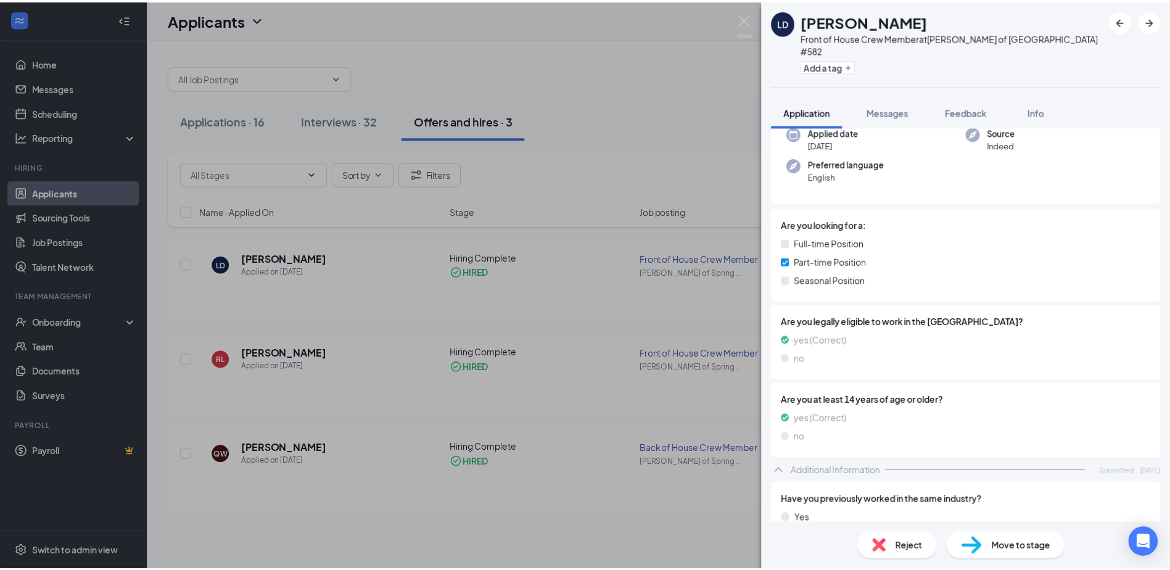
scroll to position [7, 0]
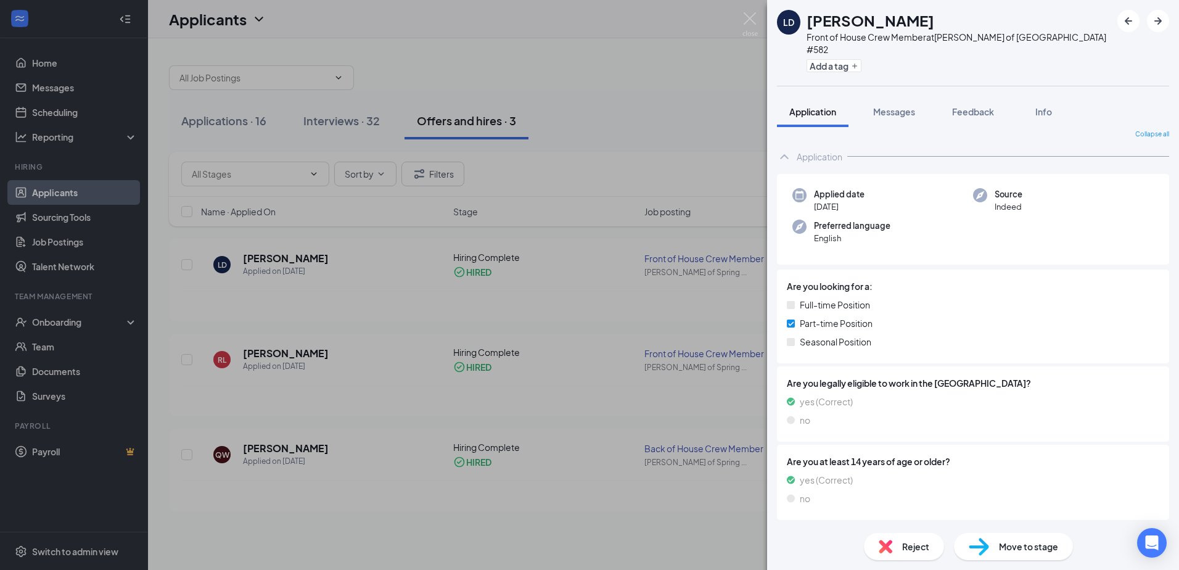
click at [681, 257] on div "LD [PERSON_NAME] Front of House Crew Member at [PERSON_NAME] of [GEOGRAPHIC_DAT…" at bounding box center [589, 285] width 1179 height 570
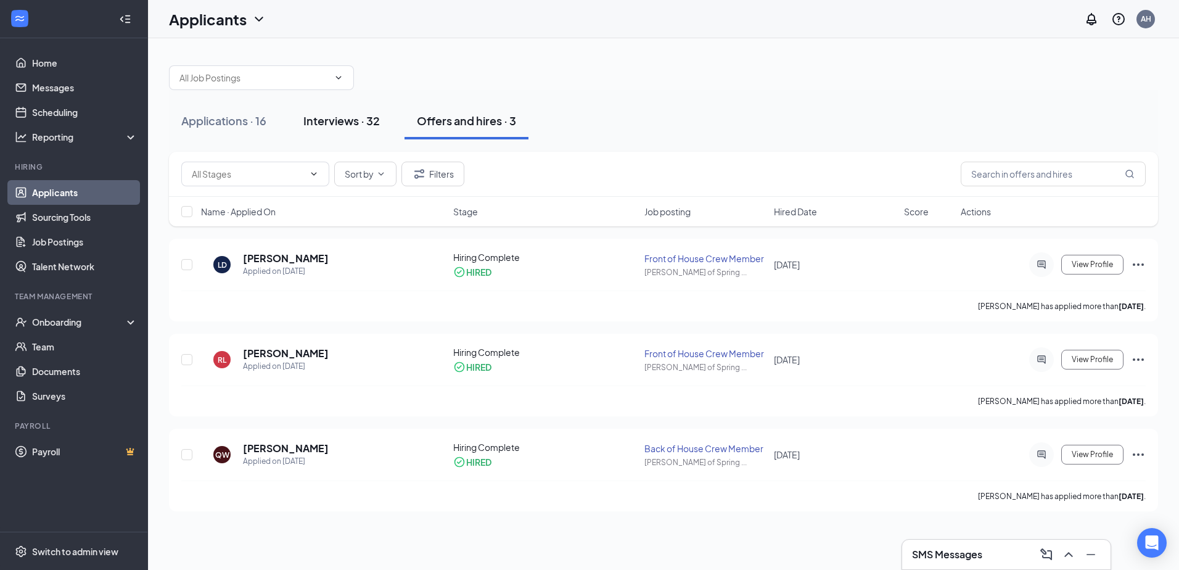
click at [353, 126] on div "Interviews · 32" at bounding box center [341, 120] width 76 height 15
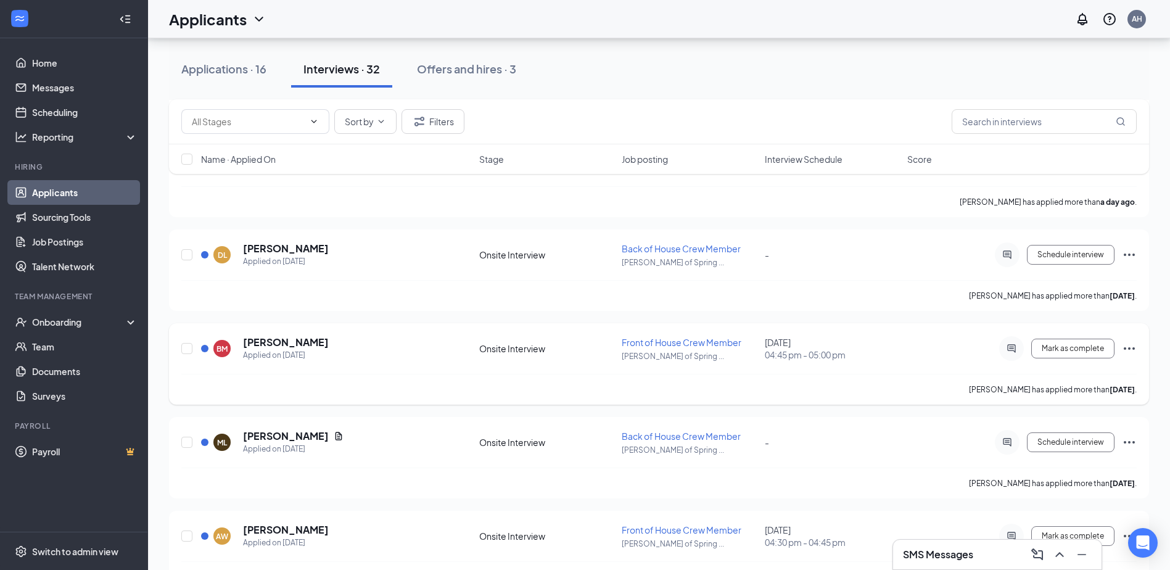
scroll to position [308, 0]
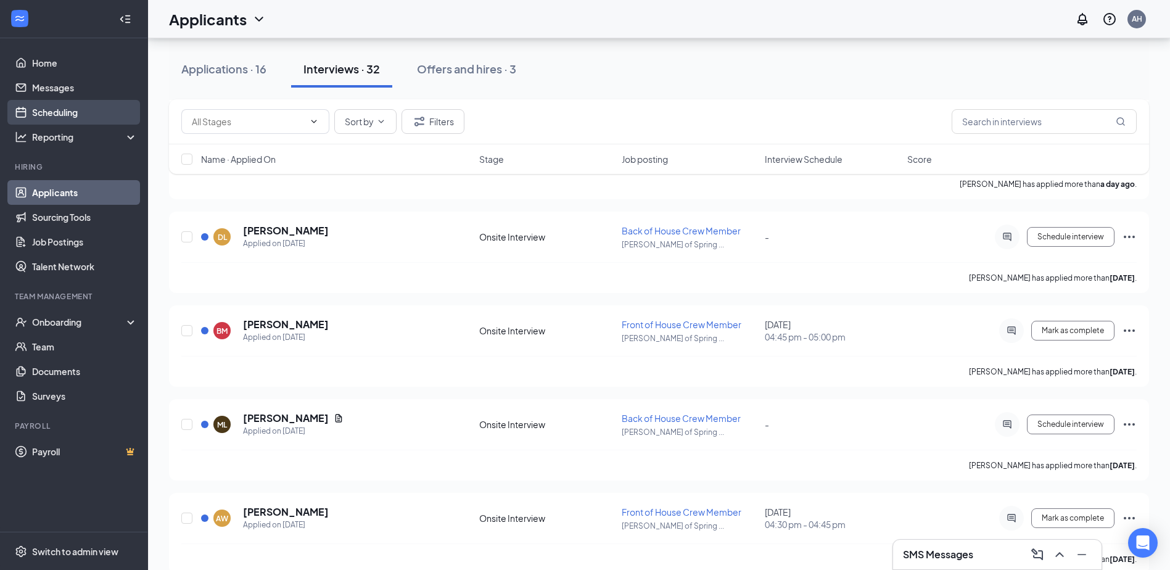
click at [56, 109] on link "Scheduling" at bounding box center [84, 112] width 105 height 25
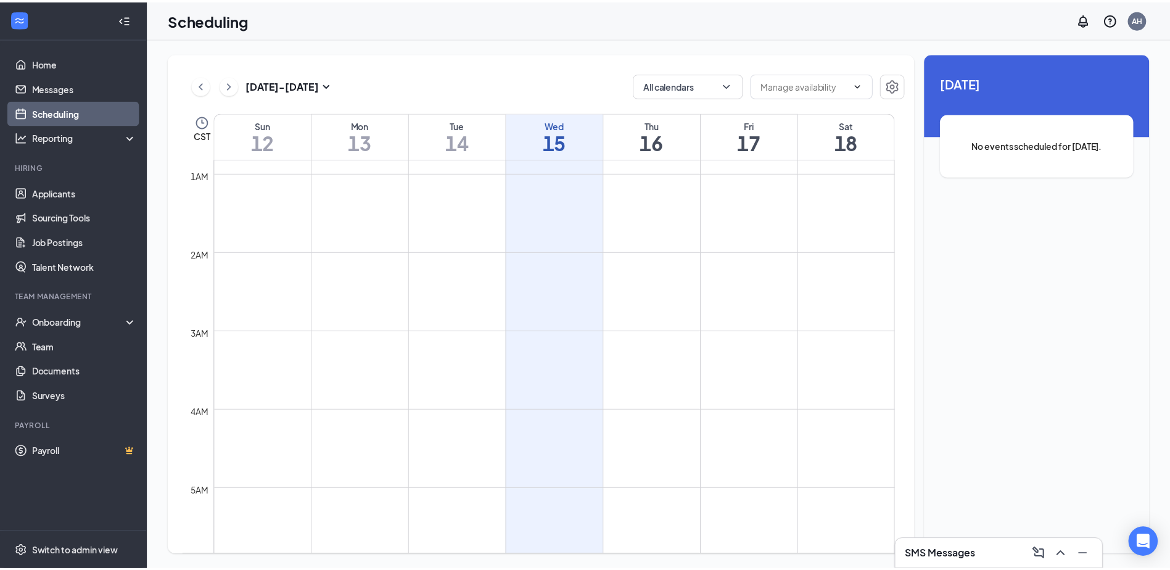
scroll to position [51, 0]
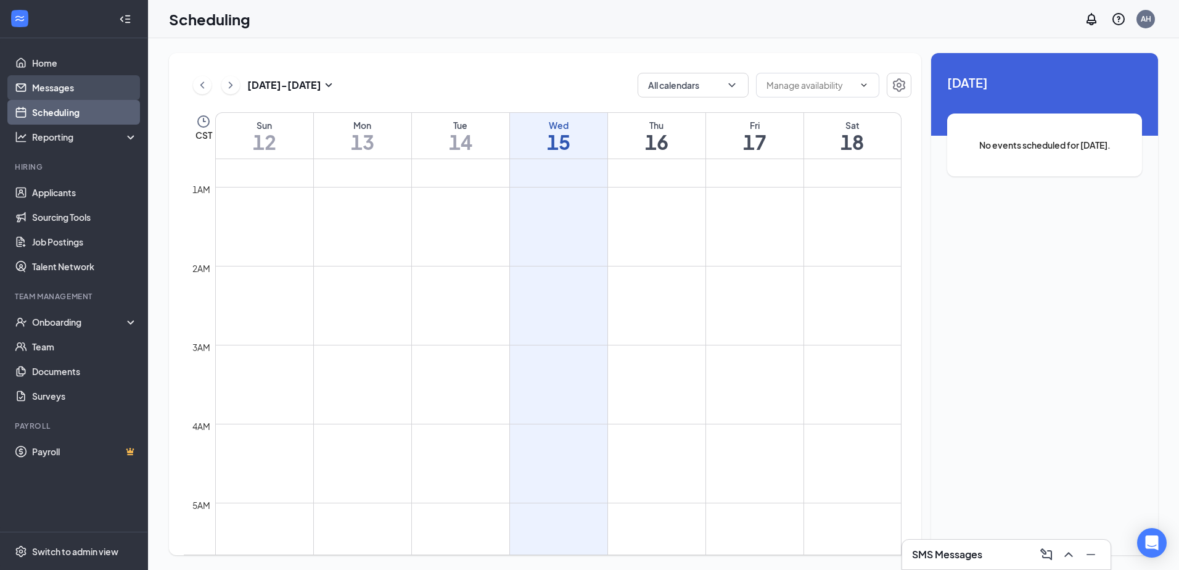
click at [57, 91] on link "Messages" at bounding box center [84, 87] width 105 height 25
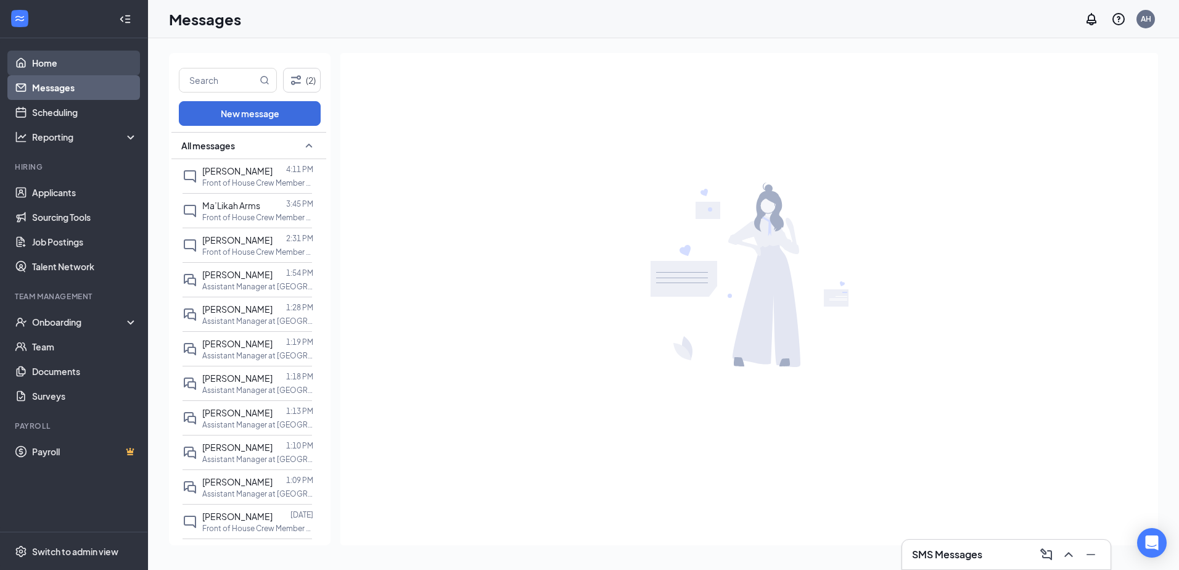
click at [37, 64] on link "Home" at bounding box center [84, 63] width 105 height 25
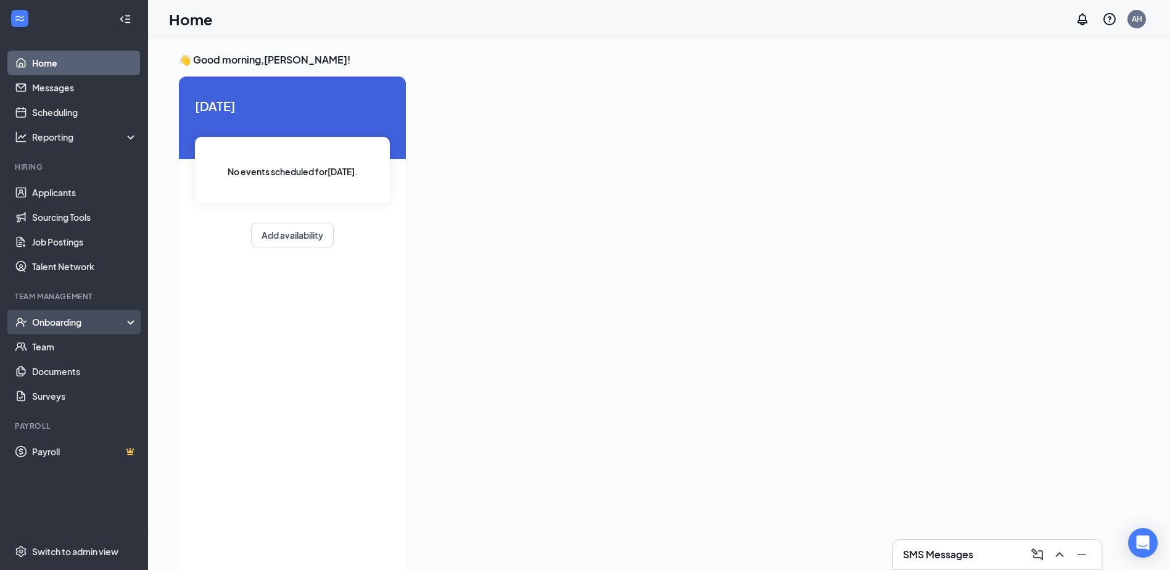
click at [73, 323] on div "Onboarding" at bounding box center [79, 322] width 95 height 12
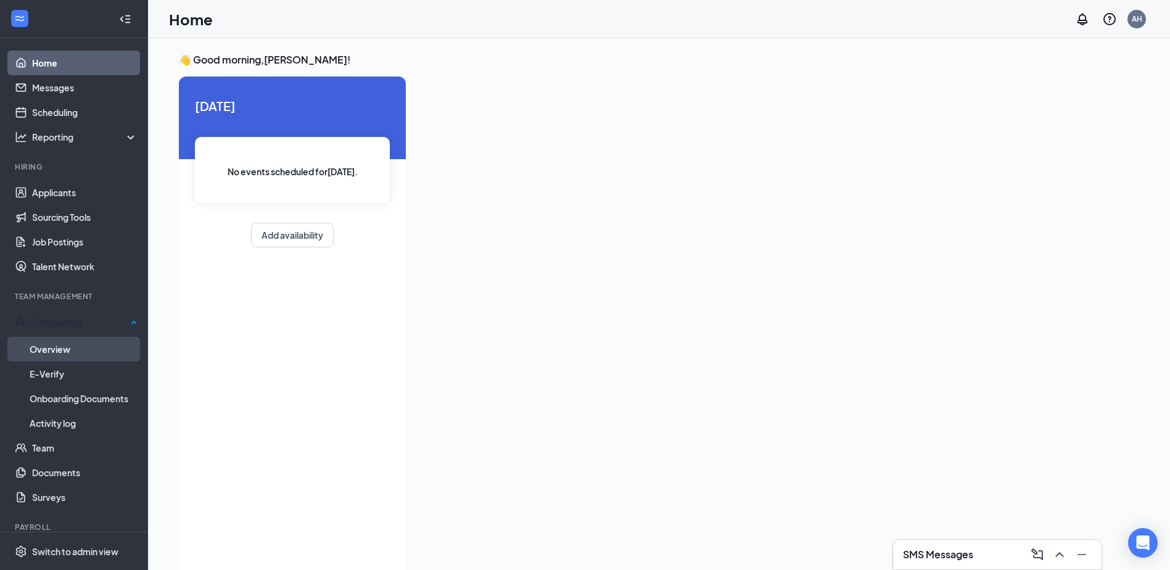
click at [70, 342] on link "Overview" at bounding box center [84, 349] width 108 height 25
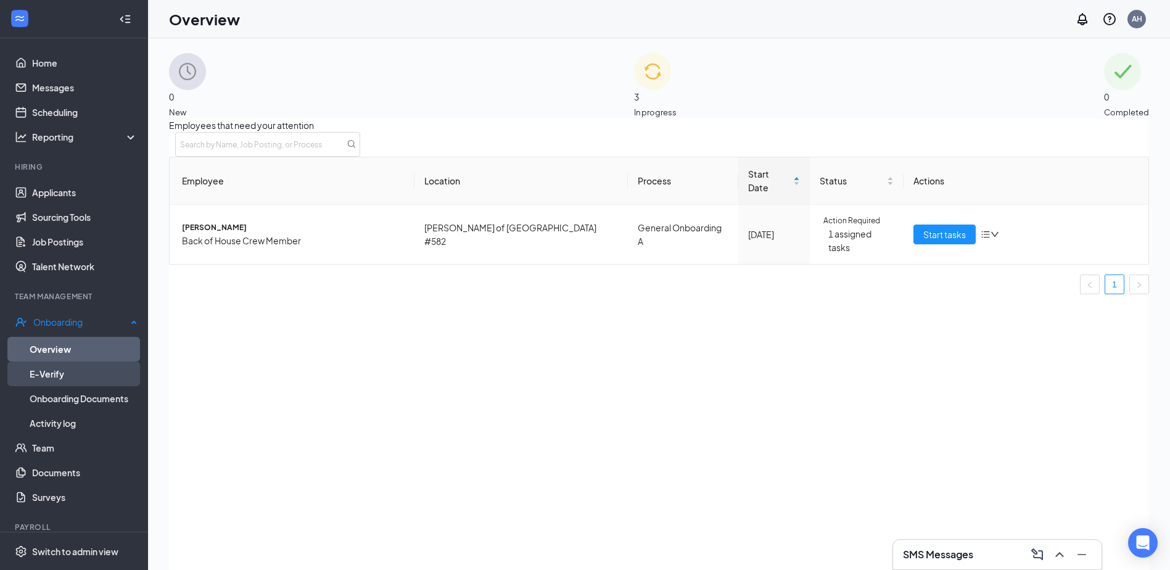
click at [47, 371] on link "E-Verify" at bounding box center [84, 373] width 108 height 25
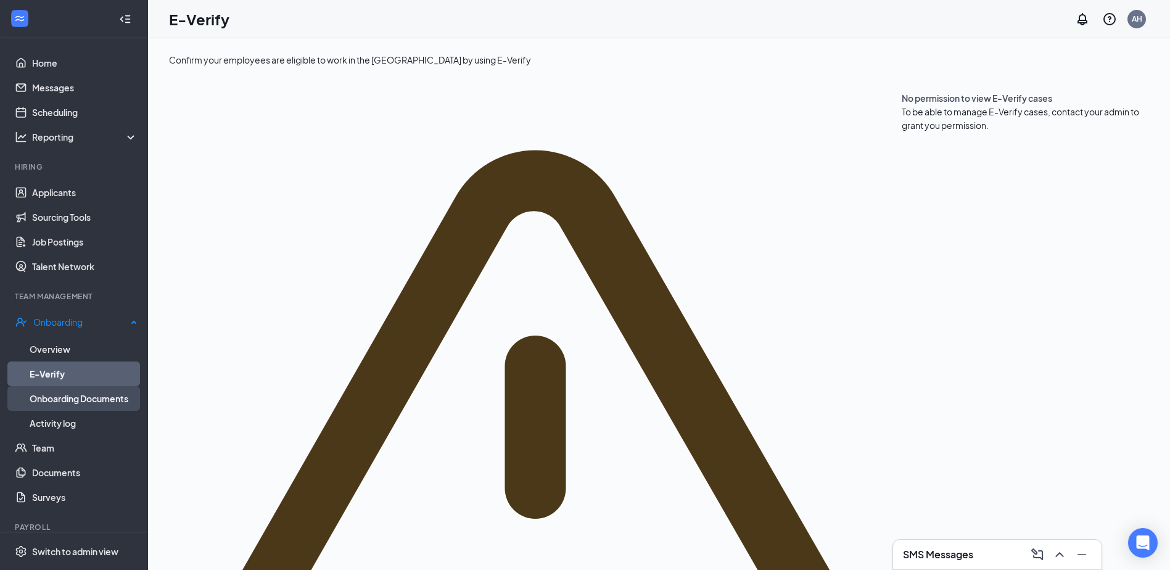
click at [49, 393] on link "Onboarding Documents" at bounding box center [84, 398] width 108 height 25
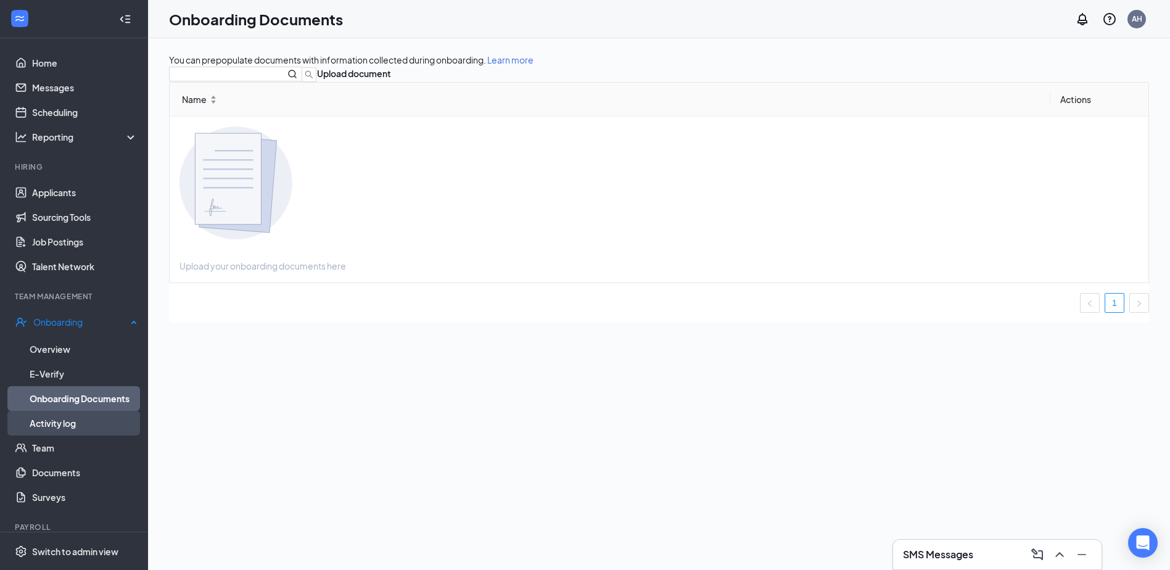
click at [56, 419] on link "Activity log" at bounding box center [84, 423] width 108 height 25
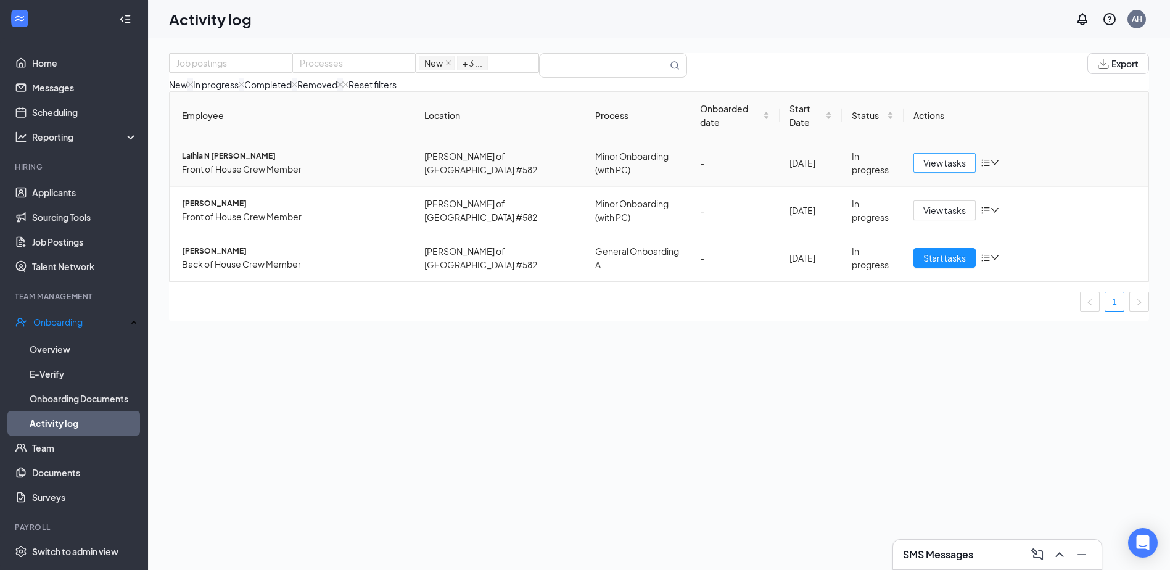
click at [945, 170] on span "View tasks" at bounding box center [944, 163] width 43 height 14
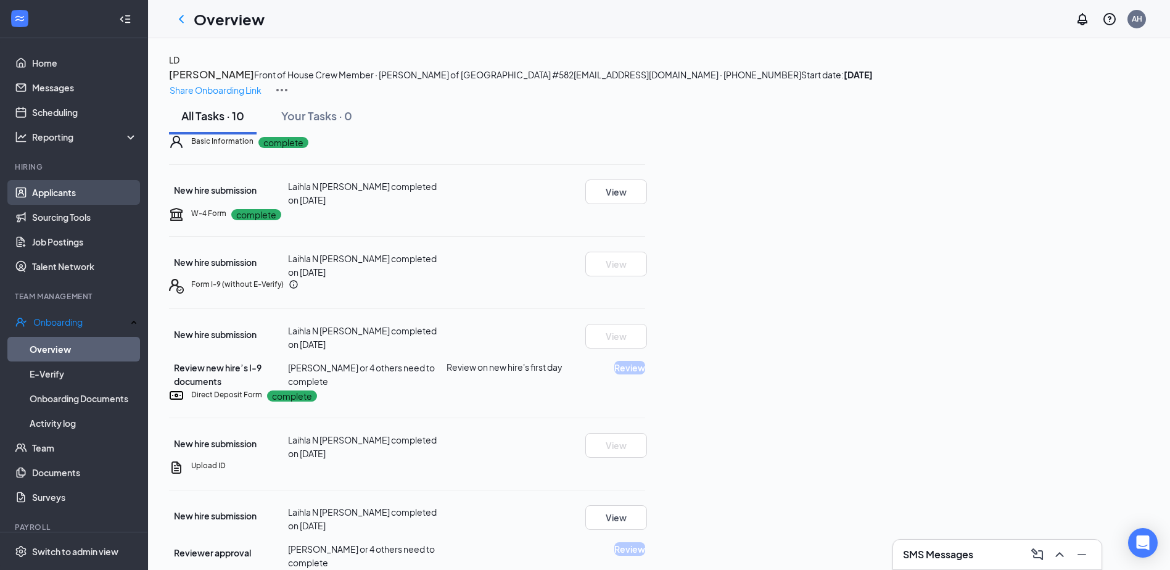
click at [46, 193] on link "Applicants" at bounding box center [84, 192] width 105 height 25
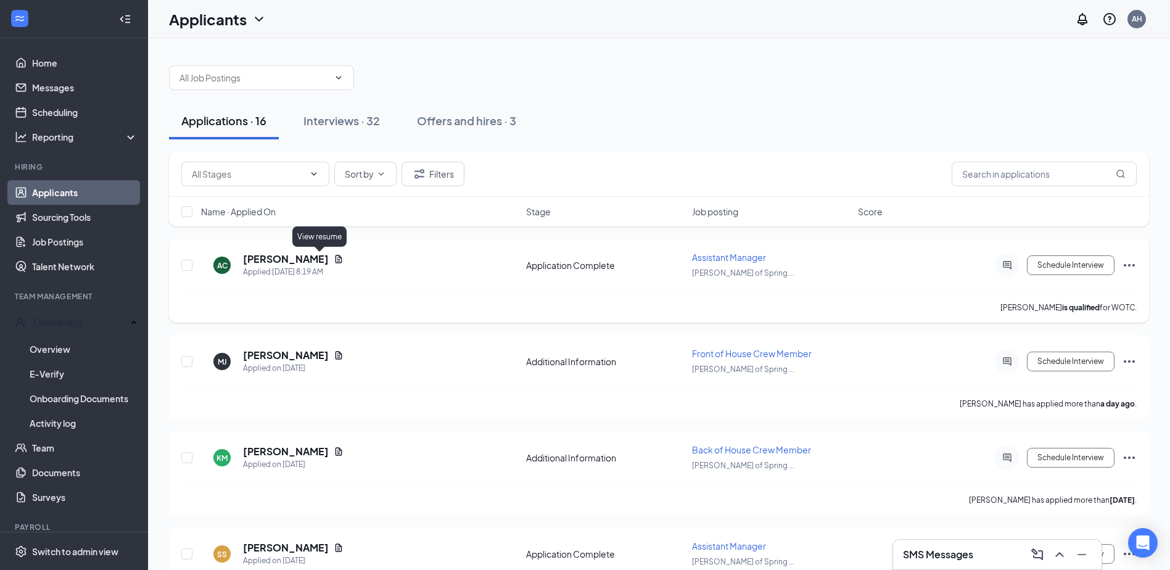
click at [334, 260] on icon "Document" at bounding box center [339, 259] width 10 height 10
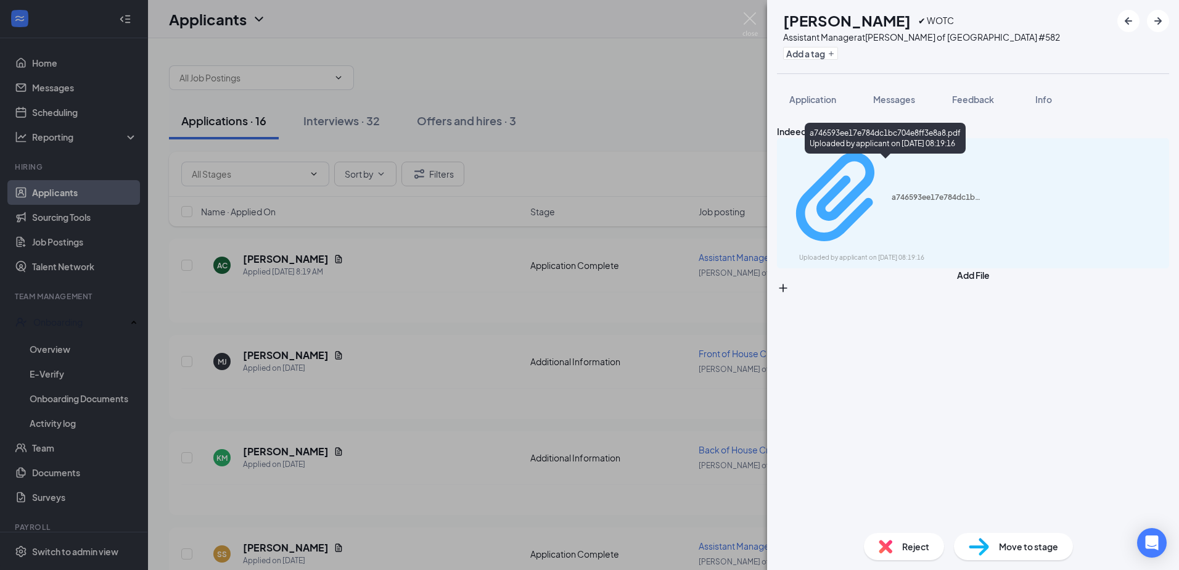
click at [843, 253] on div "Uploaded by applicant on [DATE] 08:19:16" at bounding box center [891, 258] width 185 height 10
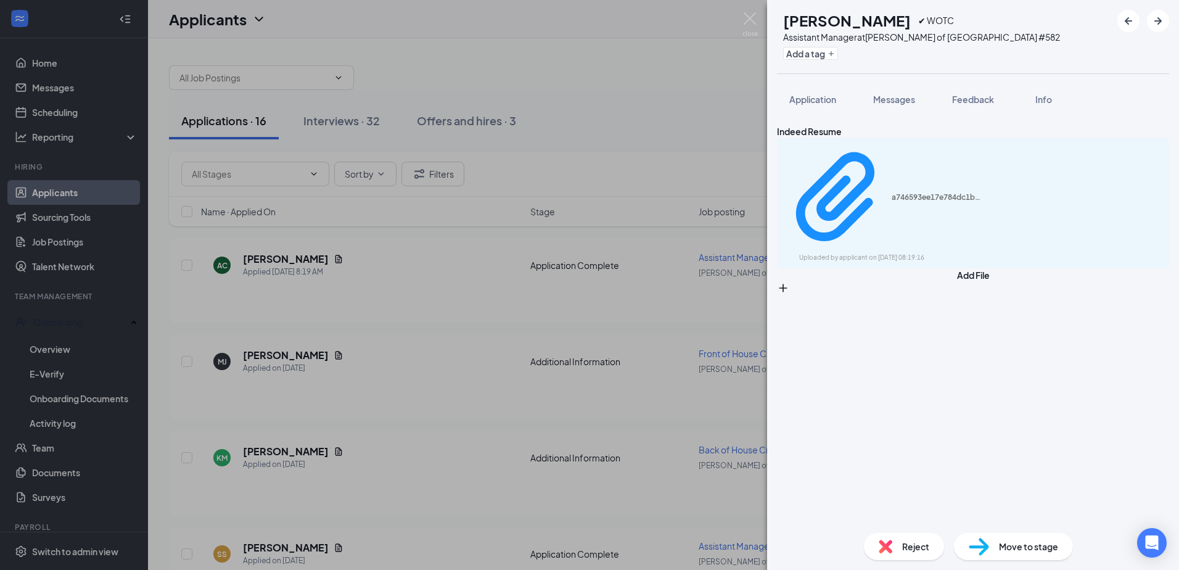
click at [698, 87] on div "AC [PERSON_NAME] ✔ WOTC Assistant Manager at [PERSON_NAME] of [GEOGRAPHIC_DATA]…" at bounding box center [589, 285] width 1179 height 570
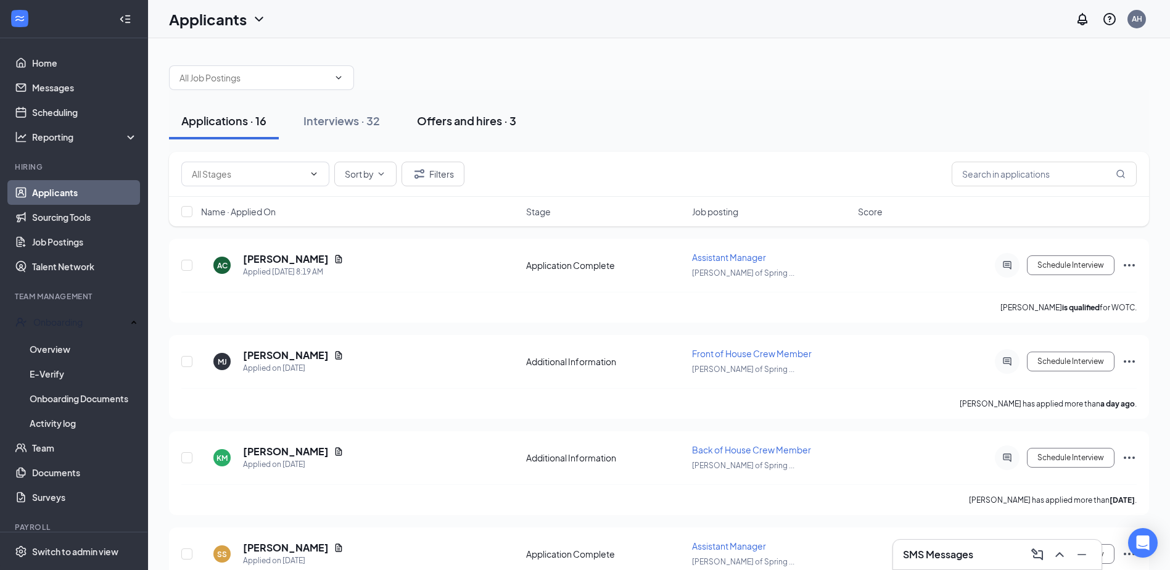
click at [444, 121] on div "Offers and hires · 3" at bounding box center [466, 120] width 99 height 15
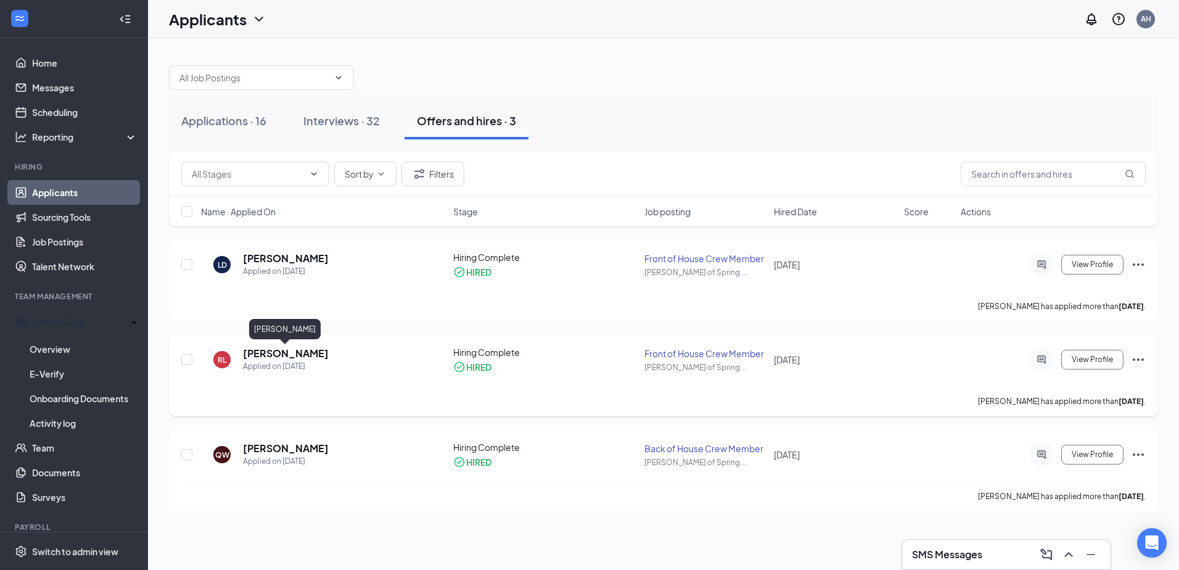
click at [271, 350] on h5 "[PERSON_NAME]" at bounding box center [286, 354] width 86 height 14
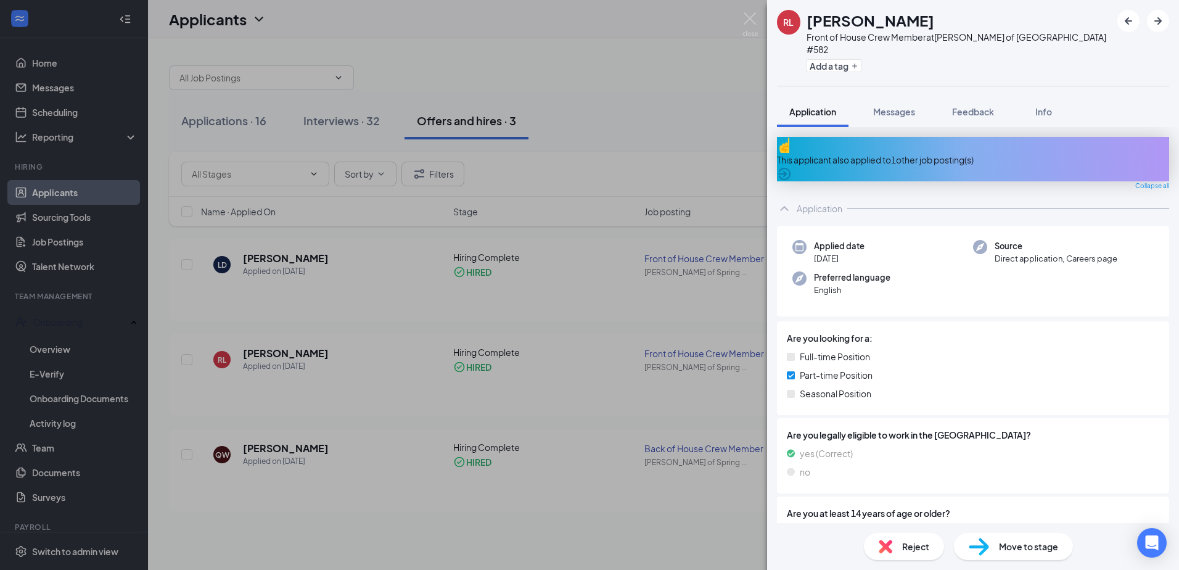
click at [937, 153] on div "This applicant also applied to 1 other job posting(s)" at bounding box center [973, 160] width 392 height 14
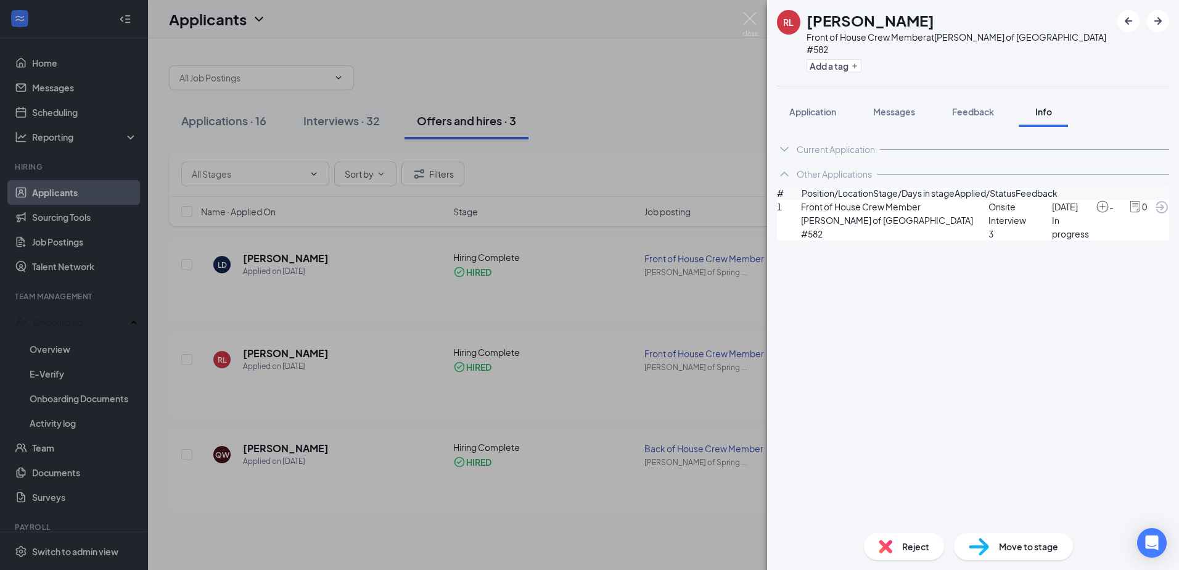
click at [675, 149] on div "[PERSON_NAME] Front of House Crew Member at [PERSON_NAME] of [GEOGRAPHIC_DATA] …" at bounding box center [589, 285] width 1179 height 570
